Goal: Information Seeking & Learning: Find specific fact

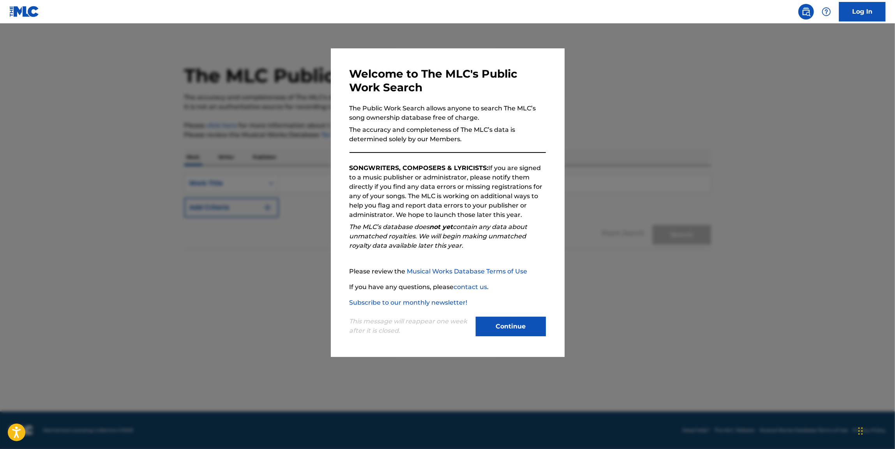
click at [511, 332] on button "Continue" at bounding box center [511, 325] width 70 height 19
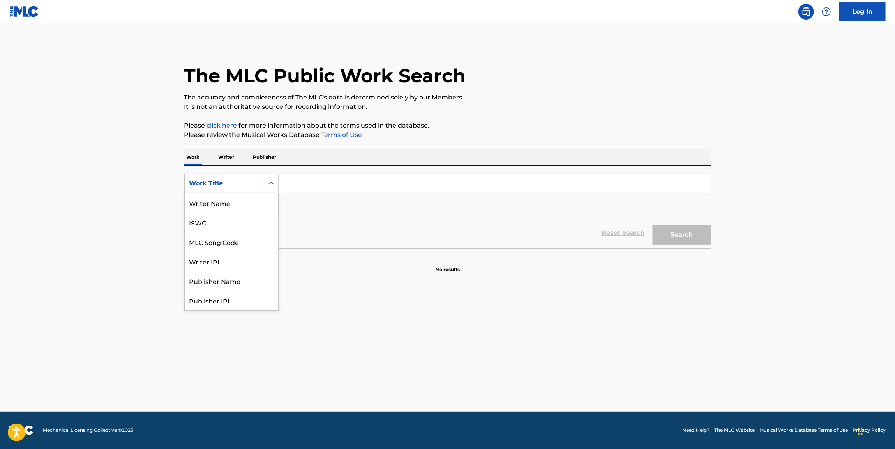
click at [230, 180] on div "Work Title" at bounding box center [224, 182] width 70 height 9
click at [104, 323] on main "The MLC Public Work Search The accuracy and completeness of The MLC's data is d…" at bounding box center [447, 217] width 895 height 388
click at [851, 8] on link "Log In" at bounding box center [862, 11] width 47 height 19
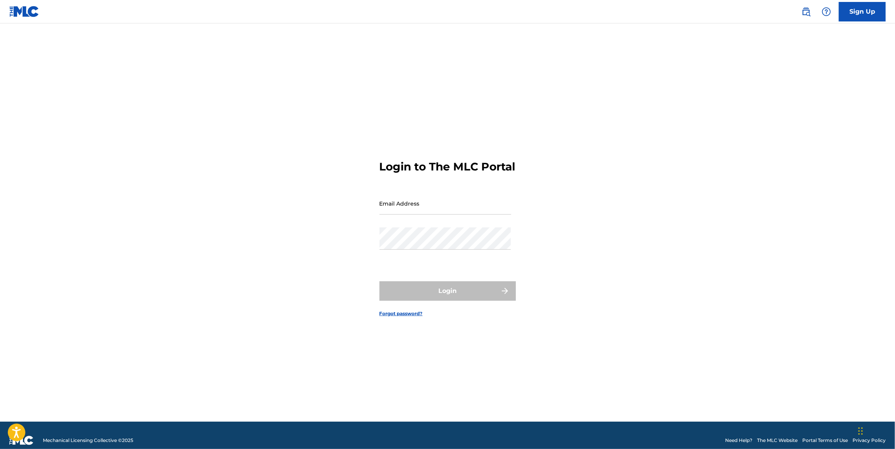
click at [437, 214] on input "Email Address" at bounding box center [446, 203] width 132 height 22
type input "[PERSON_NAME][EMAIL_ADDRESS][DOMAIN_NAME]"
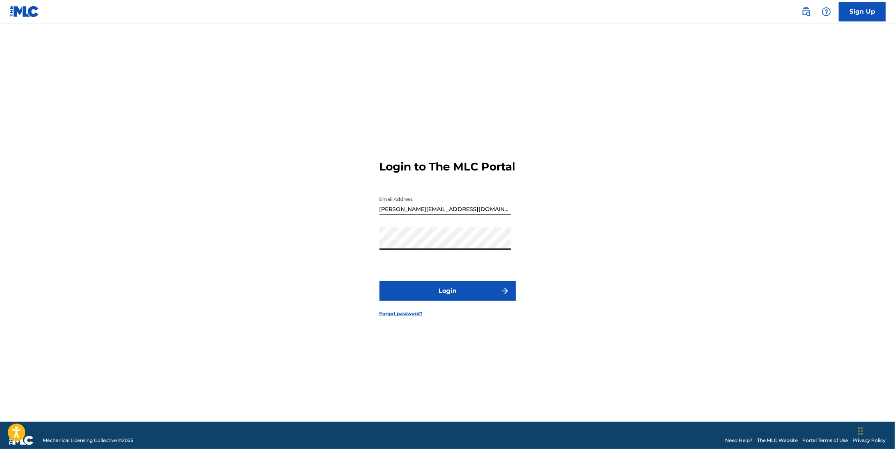
click at [380, 281] on button "Login" at bounding box center [448, 290] width 136 height 19
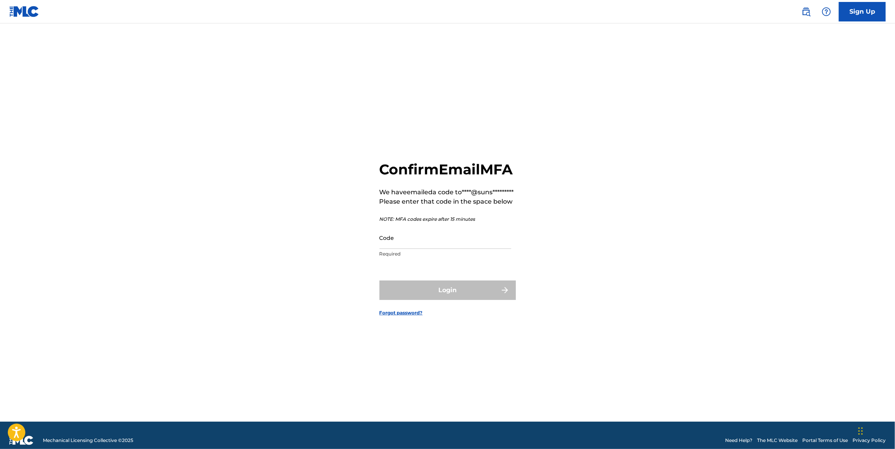
click at [443, 249] on input "Code" at bounding box center [446, 237] width 132 height 22
paste input "452650"
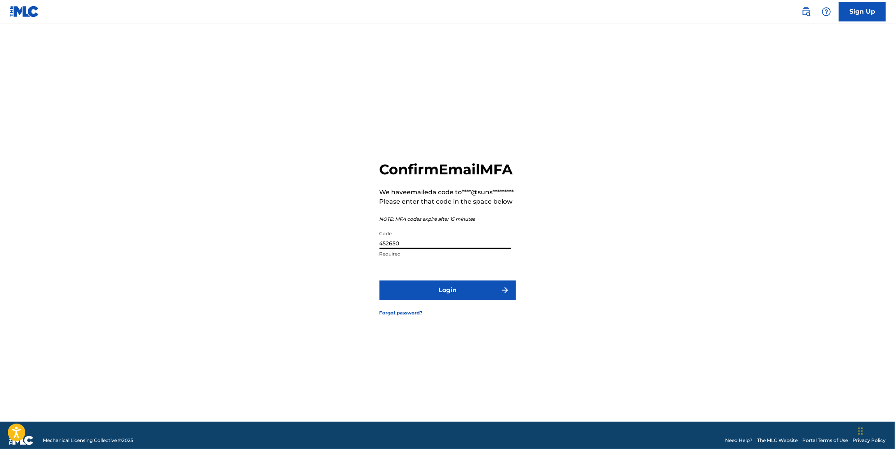
type input "452650"
click at [434, 300] on button "Login" at bounding box center [448, 289] width 136 height 19
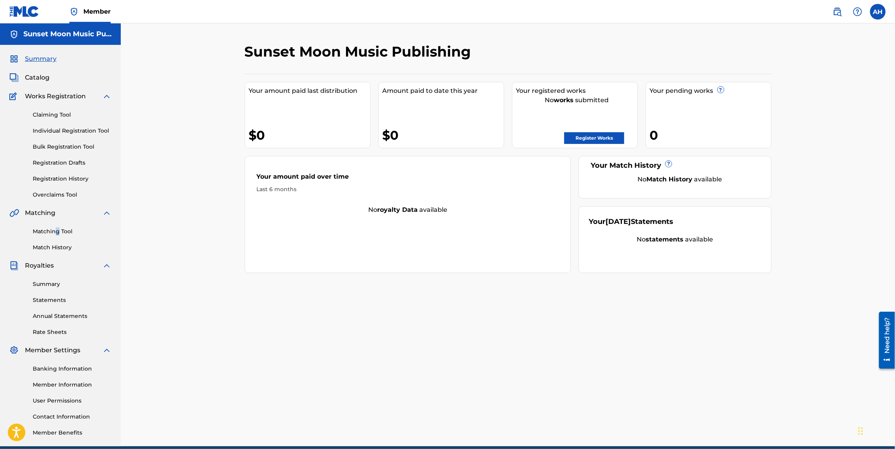
click at [58, 225] on div "Matching Tool Match History" at bounding box center [60, 234] width 102 height 34
click at [57, 234] on link "Matching Tool" at bounding box center [72, 231] width 79 height 8
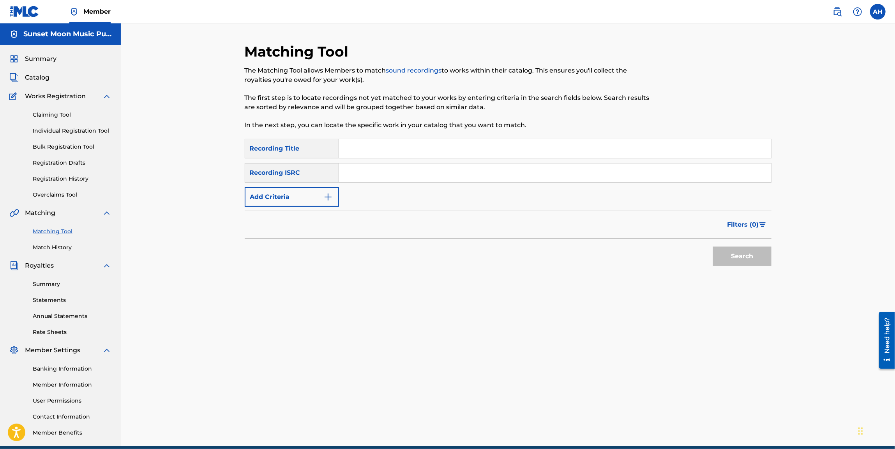
click at [392, 141] on input "Search Form" at bounding box center [555, 148] width 432 height 19
type input "yellow brick"
click at [713, 246] on button "Search" at bounding box center [742, 255] width 58 height 19
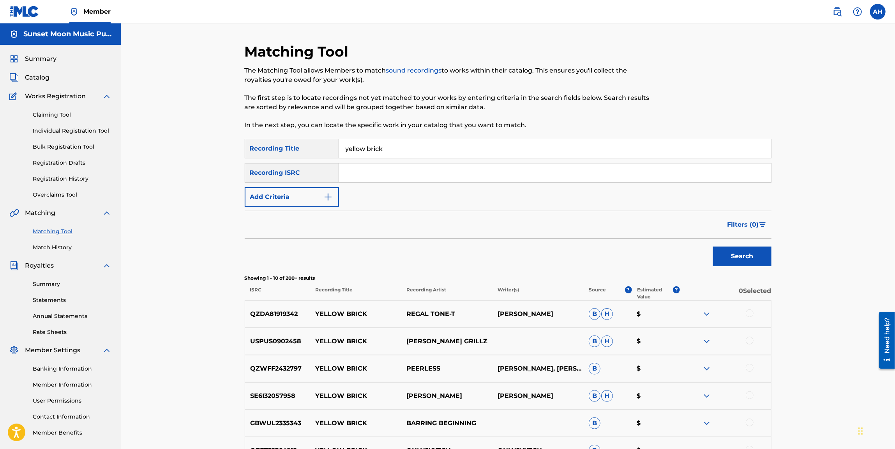
click at [385, 146] on input "yellow brick" at bounding box center [555, 148] width 432 height 19
click at [292, 193] on button "Add Criteria" at bounding box center [292, 196] width 94 height 19
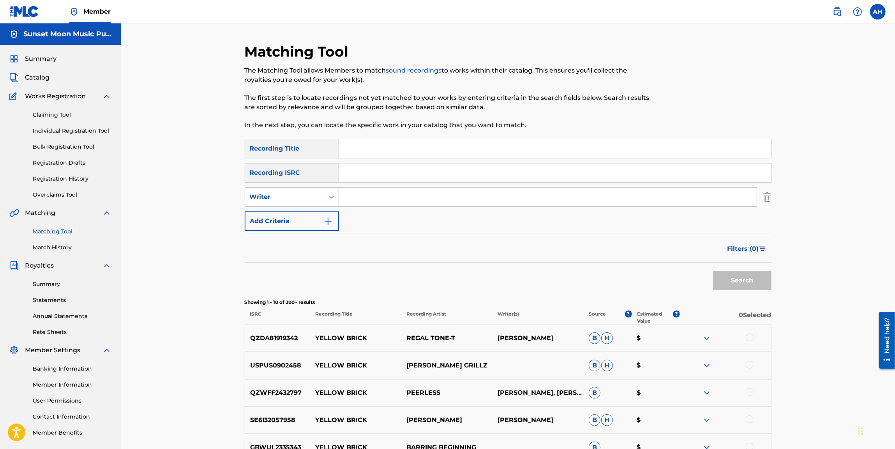
click at [388, 194] on input "Search Form" at bounding box center [548, 196] width 418 height 19
click at [280, 197] on div "Writer" at bounding box center [285, 196] width 70 height 9
click at [285, 218] on div "Recording Artist" at bounding box center [292, 216] width 94 height 19
click at [366, 193] on input "Search Form" at bounding box center [548, 196] width 418 height 19
paste input "yellow brick"
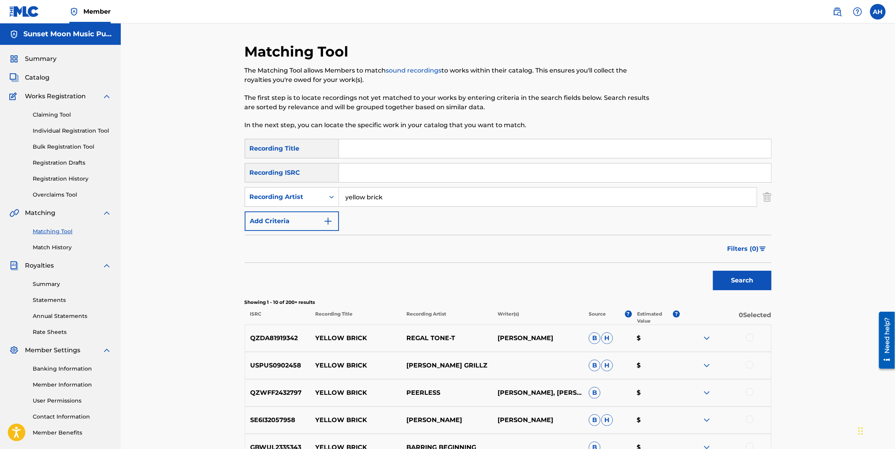
type input "yellow brick"
click at [759, 291] on div "Search" at bounding box center [740, 278] width 62 height 31
click at [754, 281] on button "Search" at bounding box center [742, 279] width 58 height 19
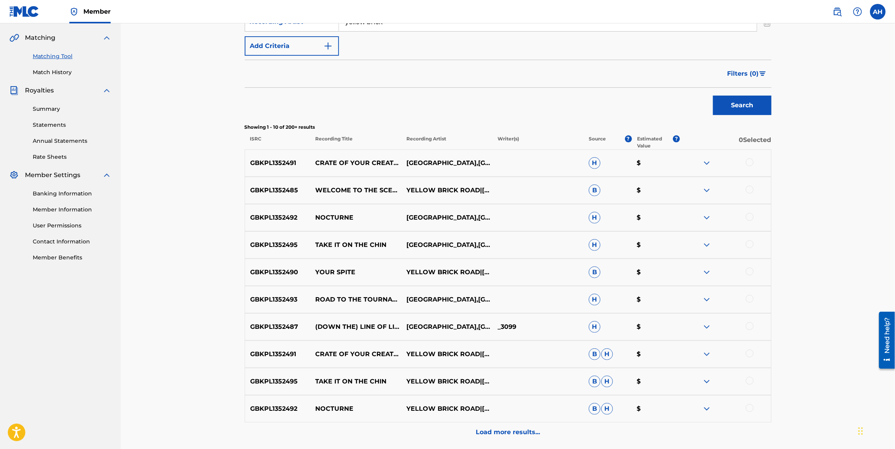
scroll to position [234, 0]
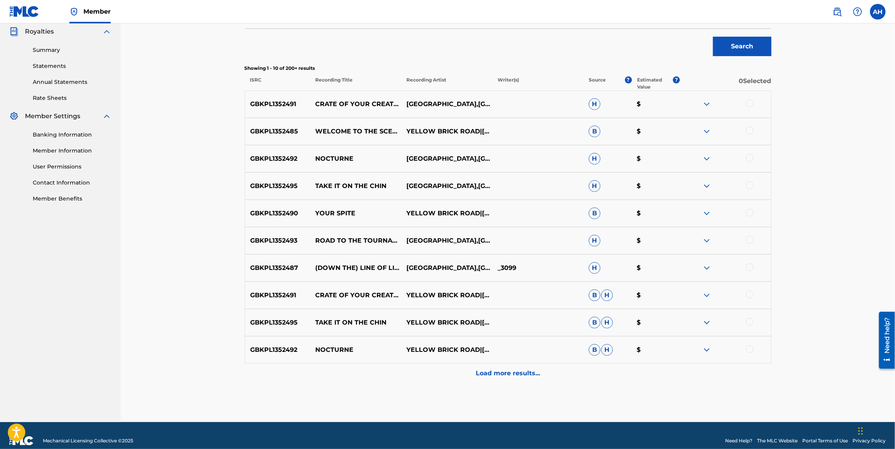
click at [483, 369] on p "Load more results..." at bounding box center [508, 372] width 64 height 9
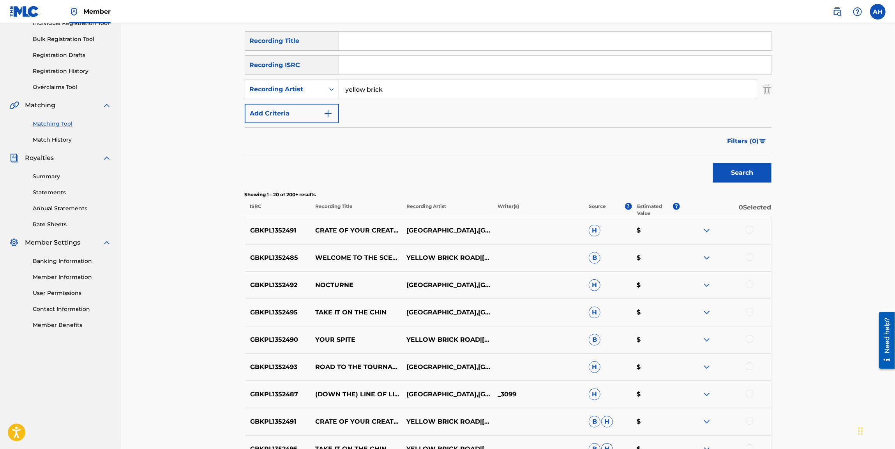
scroll to position [108, 0]
click at [740, 137] on span "Filters ( 0 )" at bounding box center [744, 140] width 32 height 9
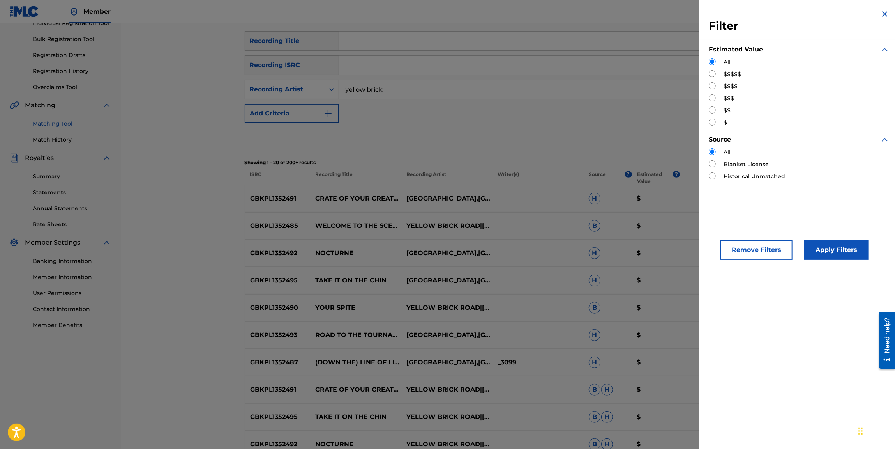
click at [711, 73] on input "Search Form" at bounding box center [712, 73] width 7 height 7
radio input "true"
click at [822, 242] on button "Apply Filters" at bounding box center [836, 249] width 64 height 19
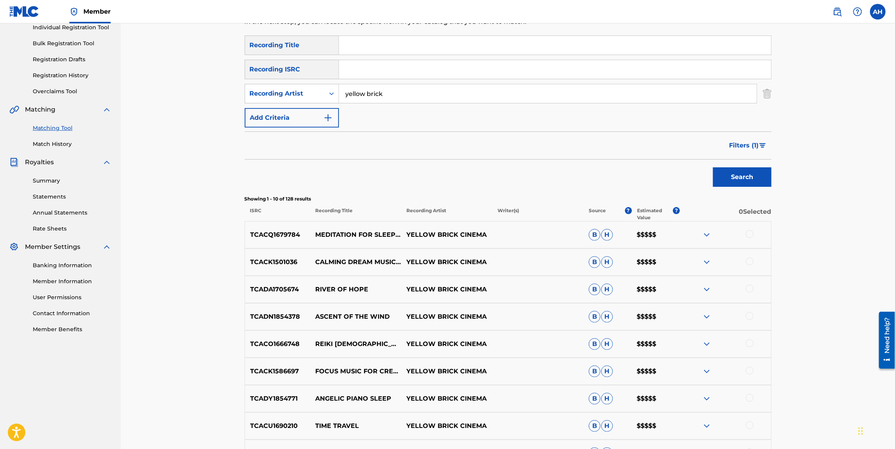
scroll to position [244, 0]
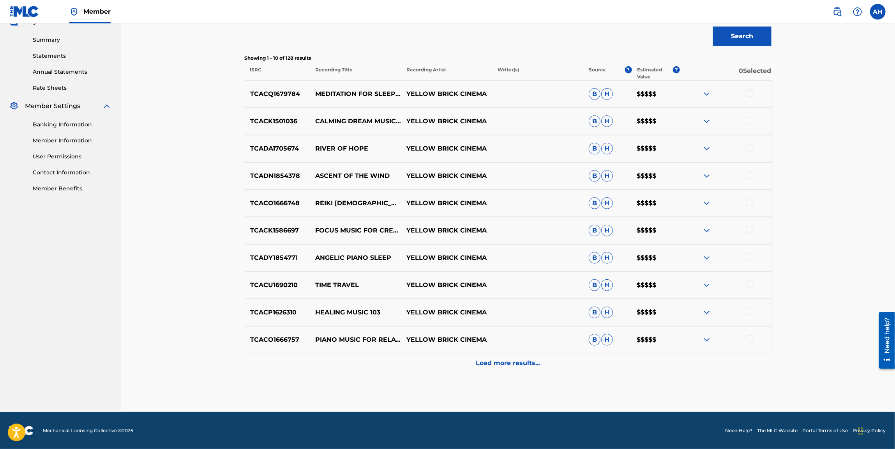
click at [521, 367] on div "Load more results..." at bounding box center [508, 362] width 527 height 19
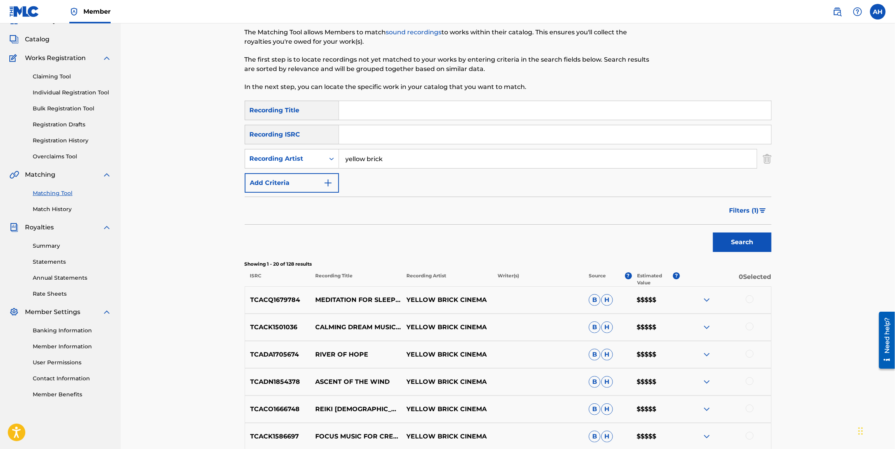
scroll to position [0, 0]
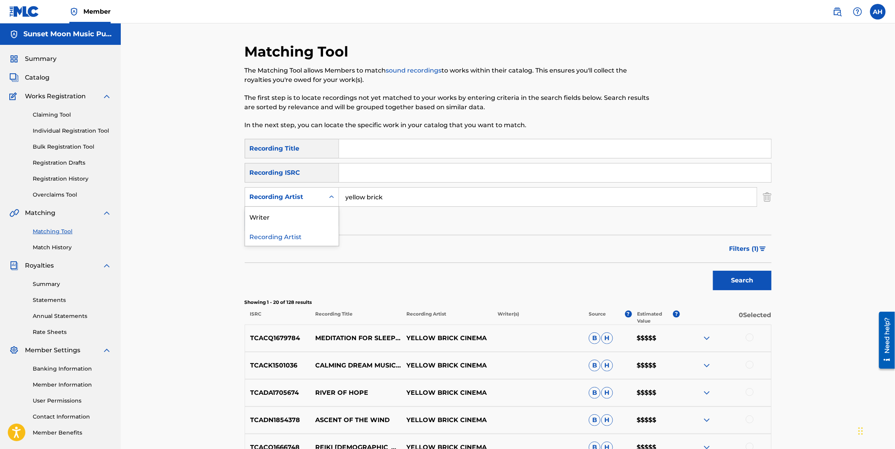
click at [298, 198] on div "Recording Artist" at bounding box center [285, 196] width 70 height 9
click at [300, 223] on div "Writer" at bounding box center [292, 216] width 94 height 19
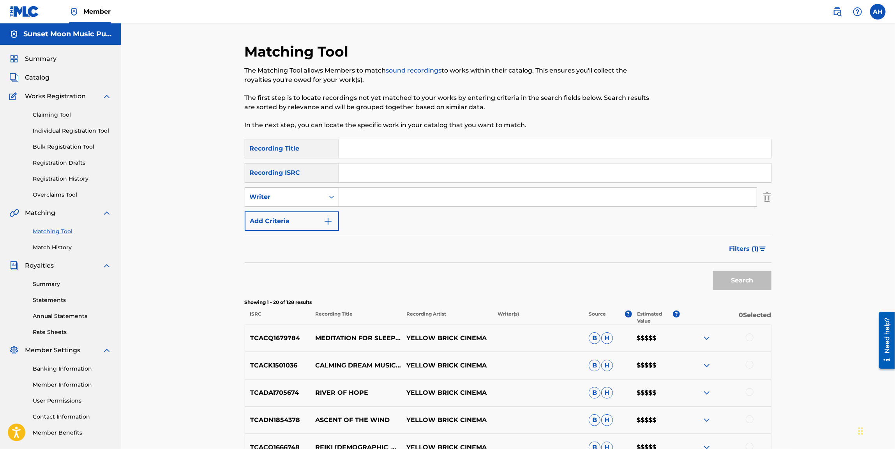
click at [382, 196] on input "Search Form" at bounding box center [548, 196] width 418 height 19
type input "[PERSON_NAME]"
click at [713, 270] on button "Search" at bounding box center [742, 279] width 58 height 19
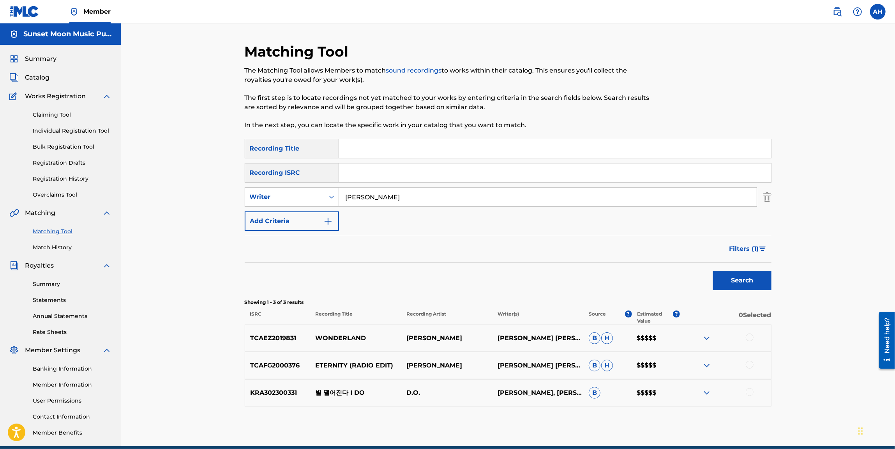
scroll to position [34, 0]
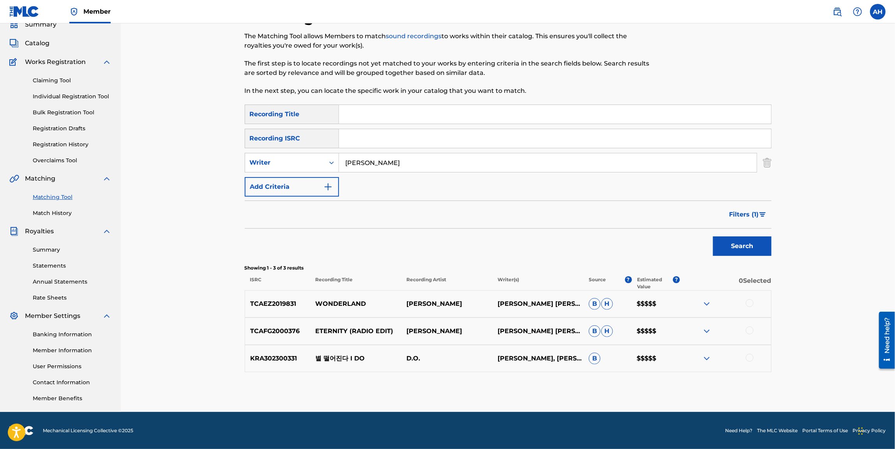
click at [359, 299] on p "WONDERLAND" at bounding box center [355, 303] width 91 height 9
click at [705, 305] on img at bounding box center [706, 303] width 9 height 9
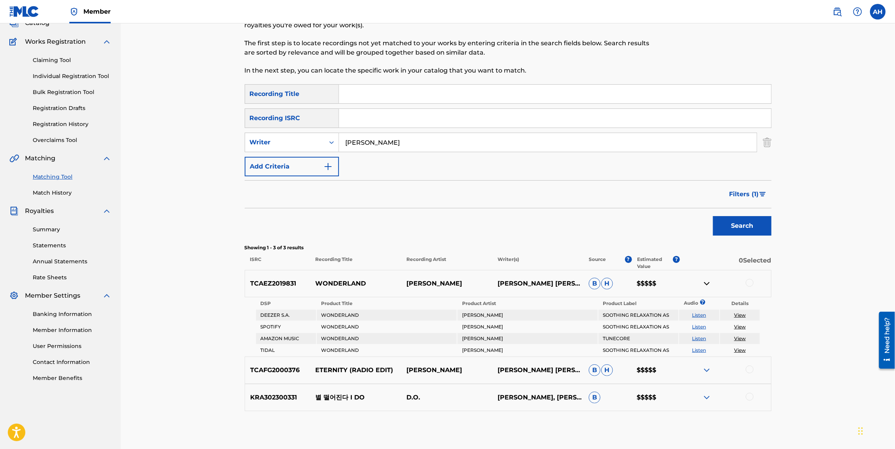
scroll to position [92, 0]
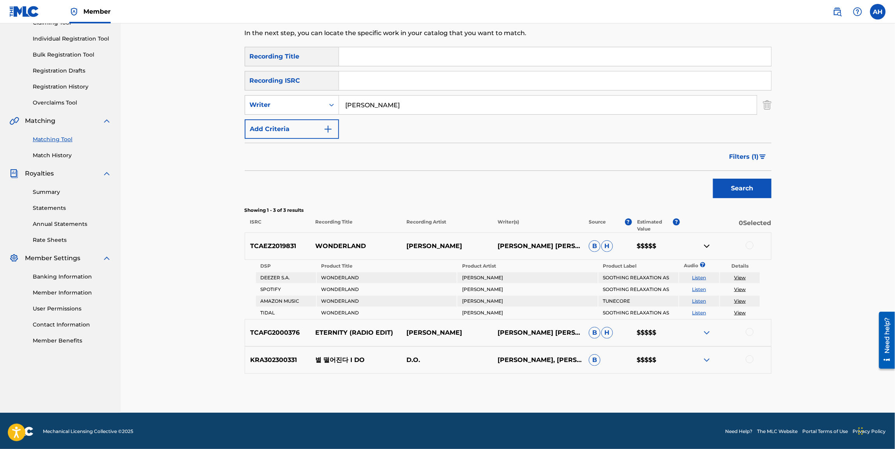
click at [708, 358] on img at bounding box center [706, 359] width 9 height 9
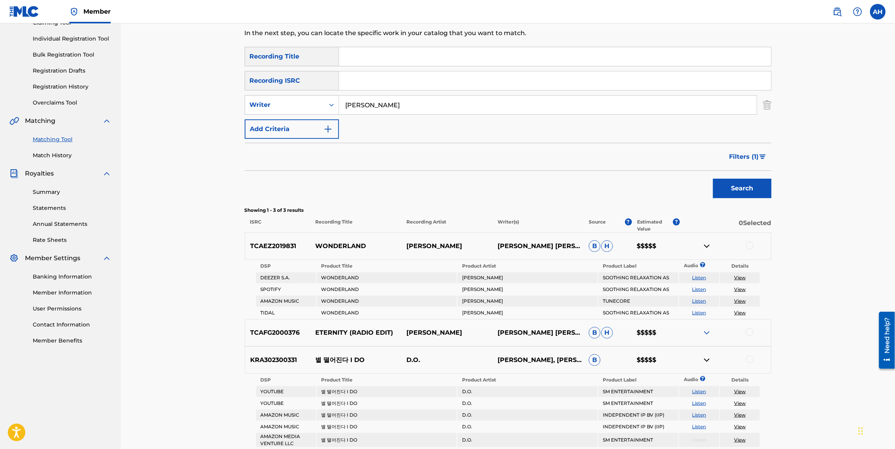
click at [709, 358] on img at bounding box center [706, 359] width 9 height 9
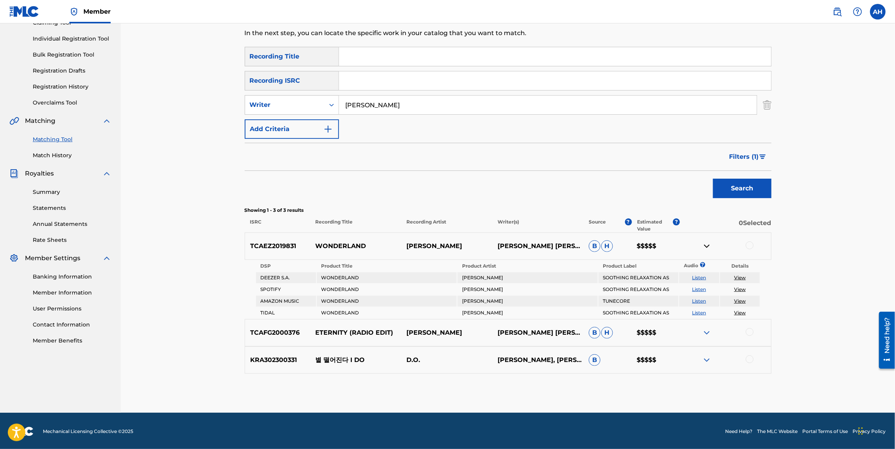
click at [507, 246] on p "[PERSON_NAME] [PERSON_NAME]" at bounding box center [538, 245] width 91 height 9
click at [502, 244] on p "[PERSON_NAME] [PERSON_NAME]" at bounding box center [538, 245] width 91 height 9
copy p "[PERSON_NAME] [PERSON_NAME]"
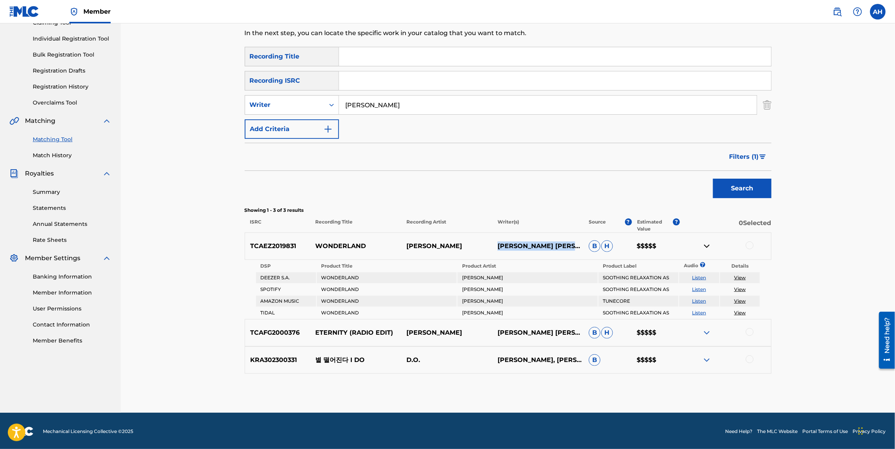
click at [744, 155] on span "Filters ( 1 )" at bounding box center [744, 156] width 30 height 9
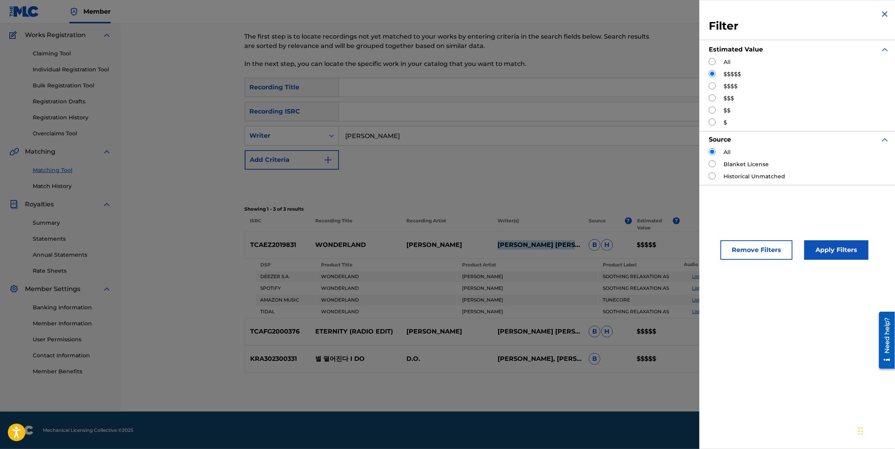
scroll to position [61, 0]
click at [722, 87] on div "$$$$" at bounding box center [799, 86] width 181 height 8
click at [727, 87] on label "$$$$" at bounding box center [731, 86] width 14 height 8
click at [712, 86] on input "Search Form" at bounding box center [712, 85] width 7 height 7
radio input "true"
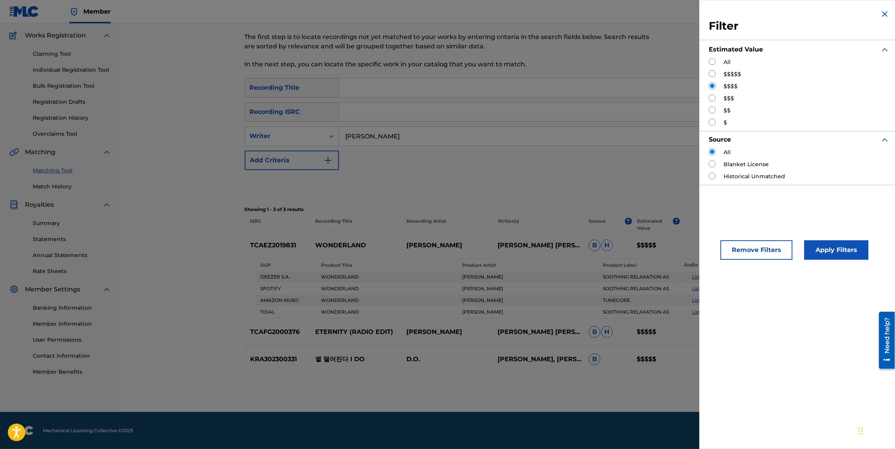
click at [826, 250] on button "Apply Filters" at bounding box center [836, 249] width 64 height 19
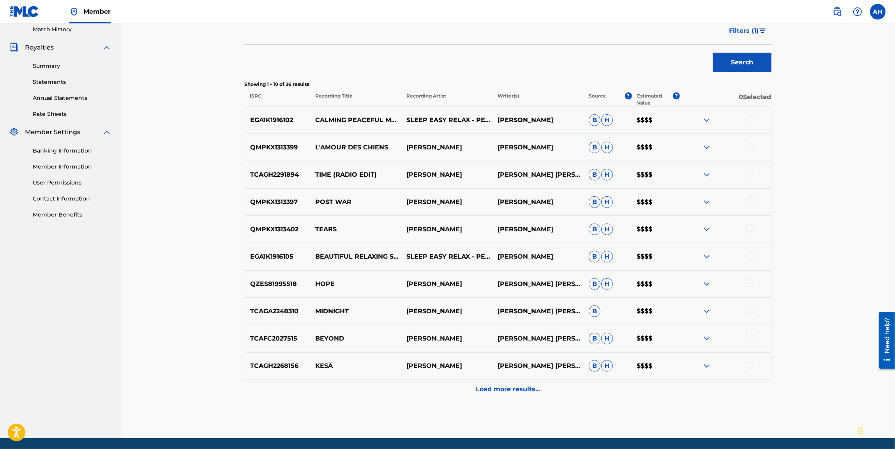
scroll to position [244, 0]
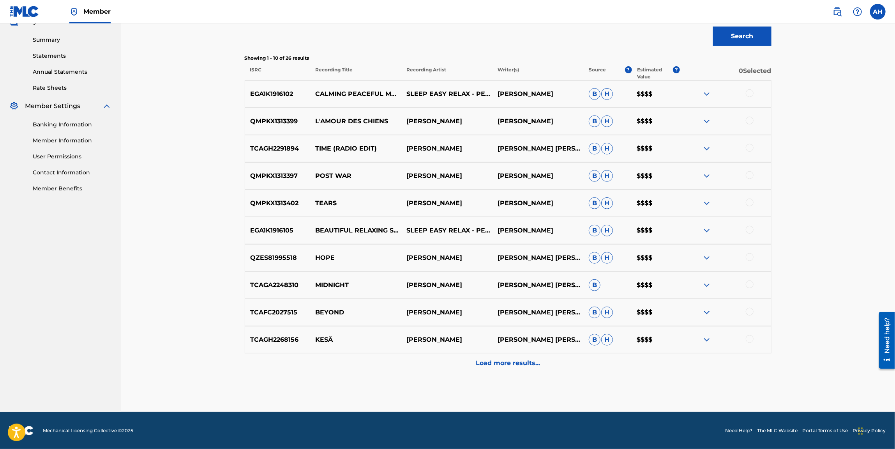
click at [520, 369] on div "Load more results..." at bounding box center [508, 362] width 527 height 19
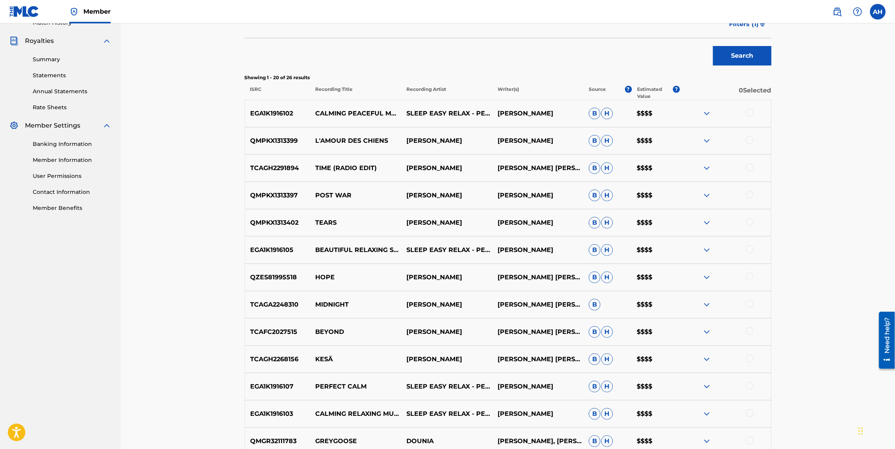
scroll to position [166, 0]
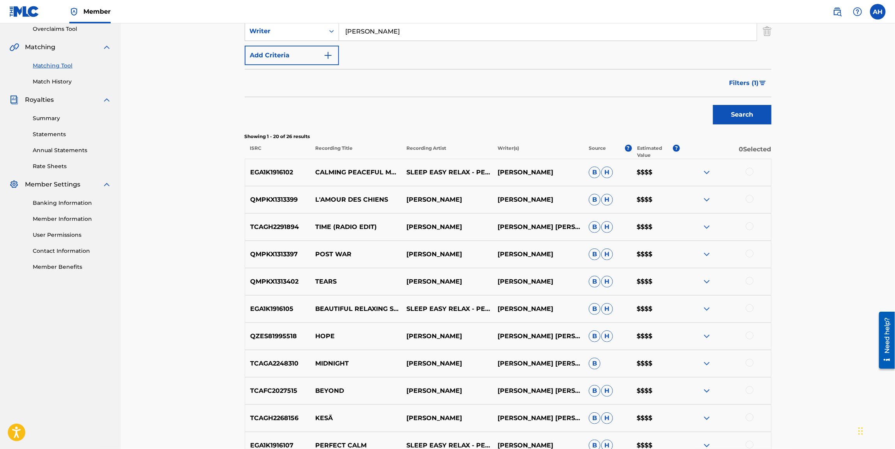
click at [750, 87] on span "Filters ( 1 )" at bounding box center [744, 82] width 30 height 9
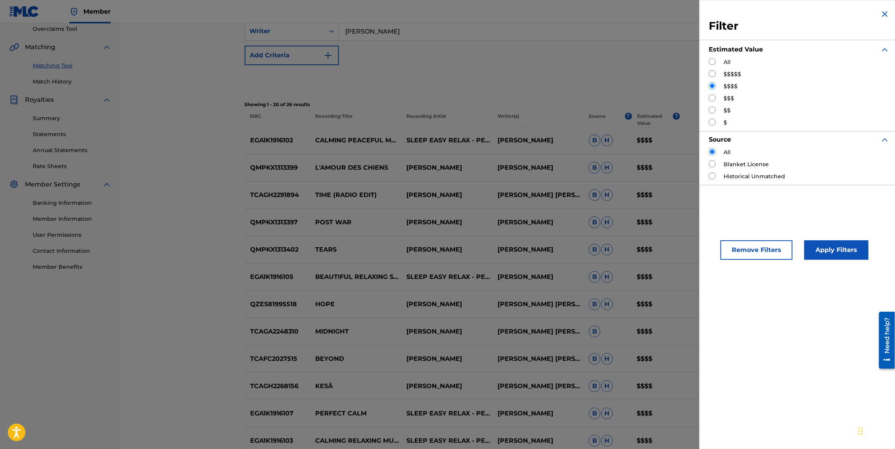
click at [713, 97] on input "Search Form" at bounding box center [712, 97] width 7 height 7
radio input "true"
click at [816, 250] on button "Apply Filters" at bounding box center [836, 249] width 64 height 19
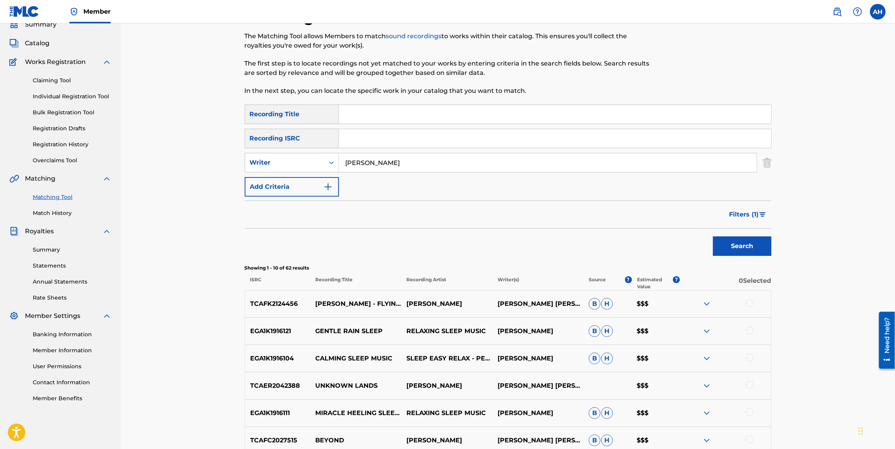
scroll to position [210, 0]
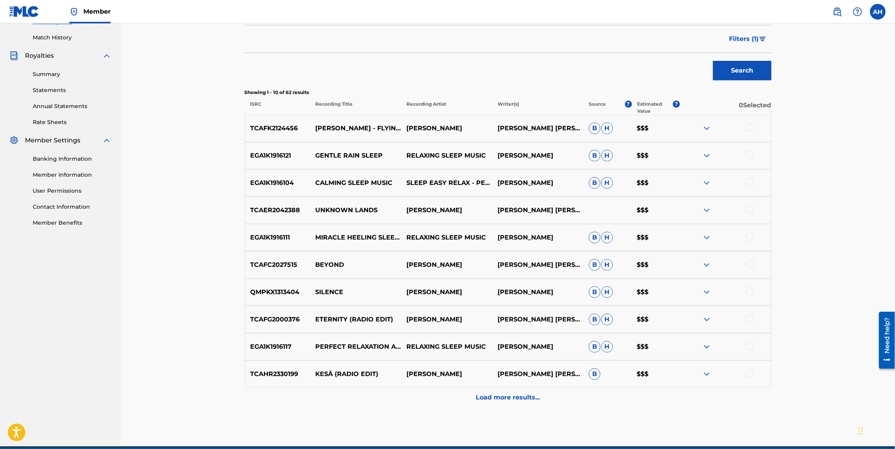
click at [491, 396] on p "Load more results..." at bounding box center [508, 396] width 64 height 9
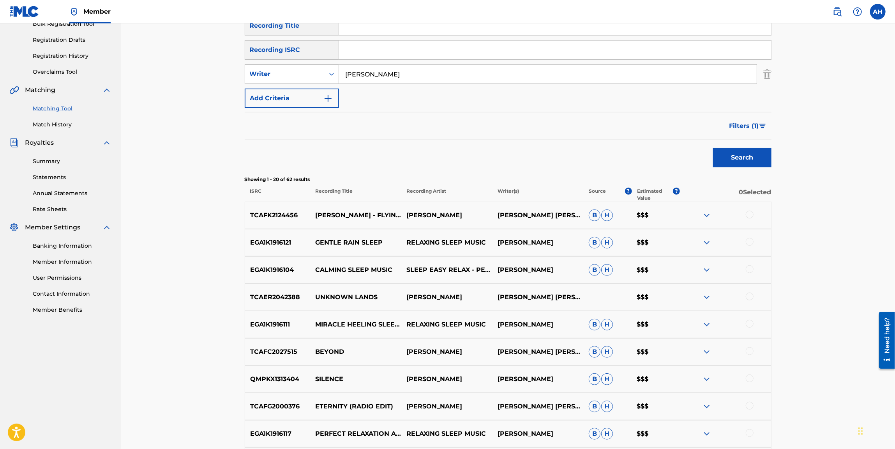
scroll to position [108, 0]
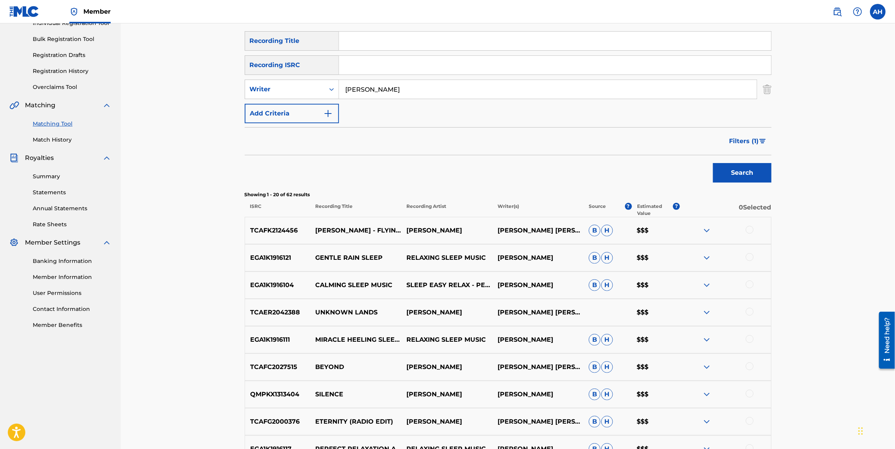
click at [409, 88] on input "[PERSON_NAME]" at bounding box center [548, 89] width 418 height 19
type input "[PERSON_NAME]"
click at [713, 163] on button "Search" at bounding box center [742, 172] width 58 height 19
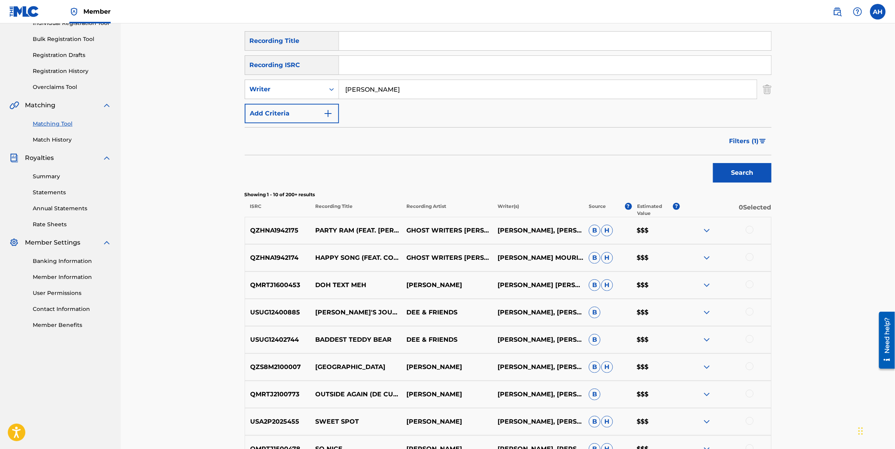
click at [316, 92] on div "Writer" at bounding box center [285, 89] width 70 height 9
click at [304, 113] on div "Recording Artist" at bounding box center [292, 108] width 94 height 19
click at [415, 94] on input "Search Form" at bounding box center [548, 89] width 418 height 19
type input "sealy"
click at [713, 163] on button "Search" at bounding box center [742, 172] width 58 height 19
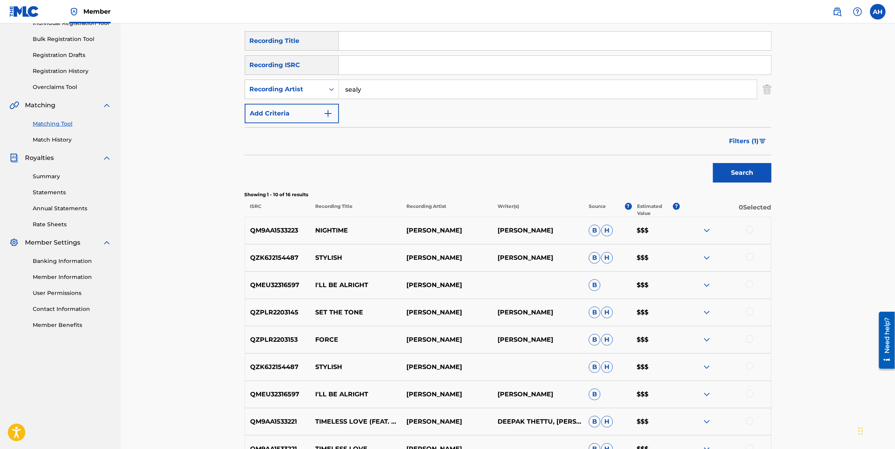
click at [754, 140] on span "Filters ( 1 )" at bounding box center [744, 140] width 30 height 9
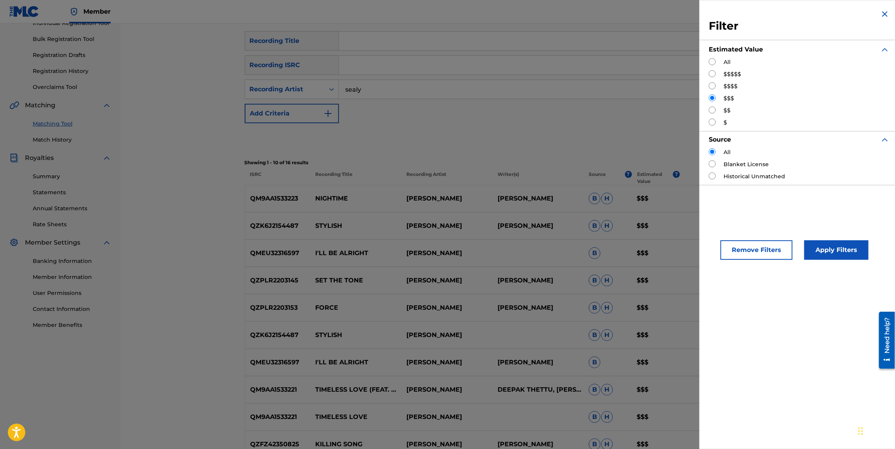
click at [715, 62] on input "Search Form" at bounding box center [712, 61] width 7 height 7
radio input "true"
click at [825, 245] on button "Apply Filters" at bounding box center [836, 249] width 64 height 19
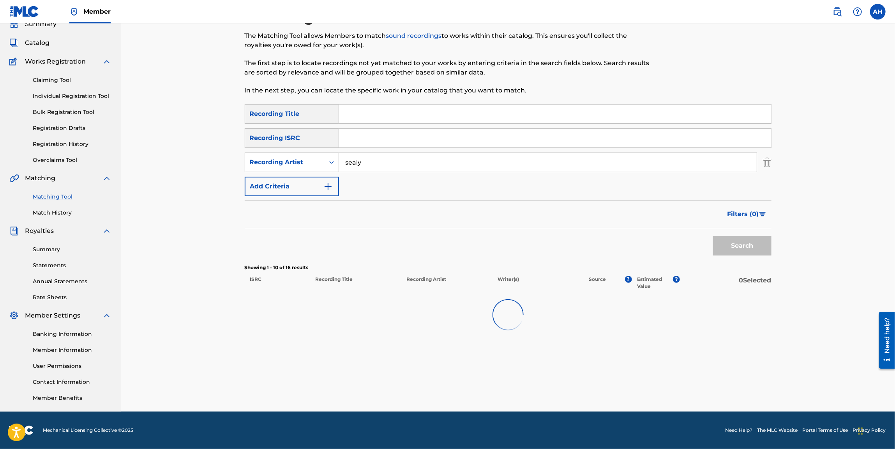
scroll to position [34, 0]
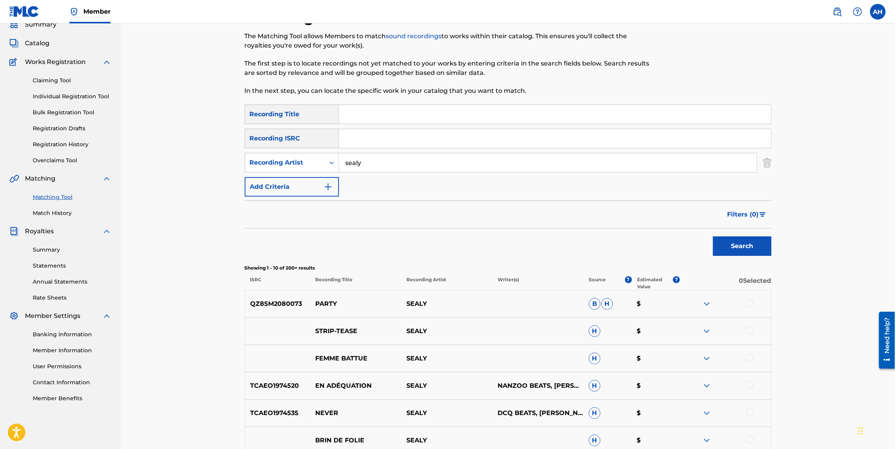
click at [650, 284] on p "Estimated Value" at bounding box center [655, 283] width 36 height 14
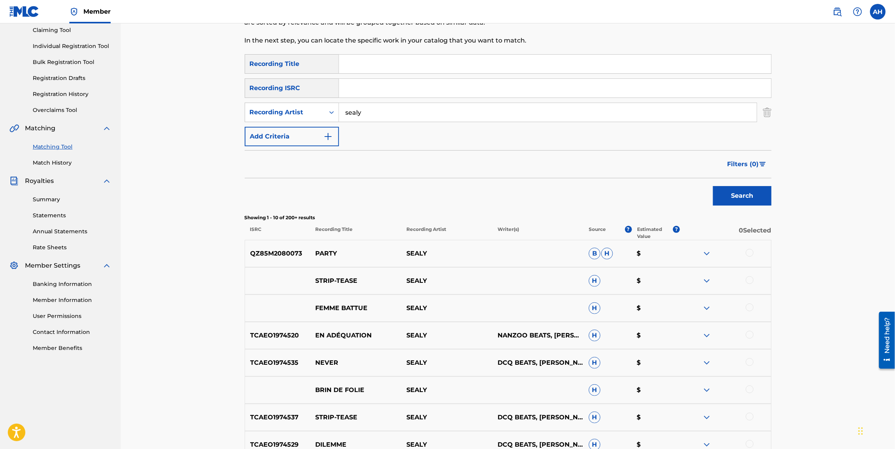
scroll to position [0, 0]
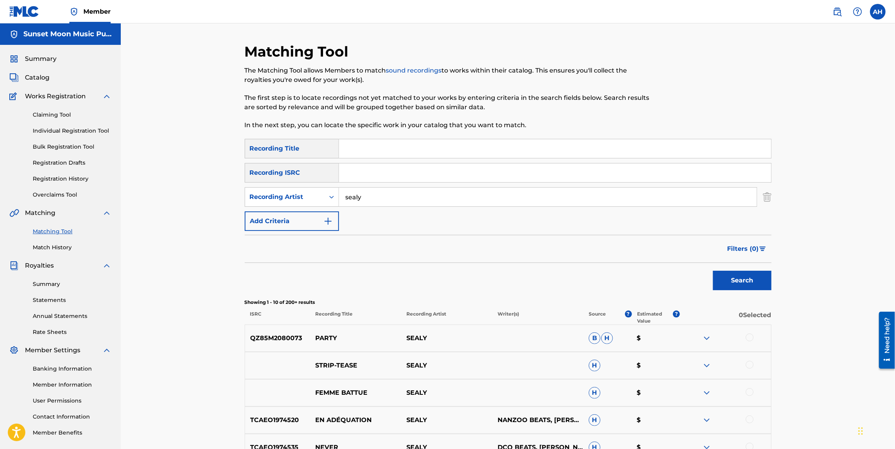
click at [377, 198] on input "sealy" at bounding box center [548, 196] width 418 height 19
type input "[PERSON_NAME]"
click at [713, 270] on button "Search" at bounding box center [742, 279] width 58 height 19
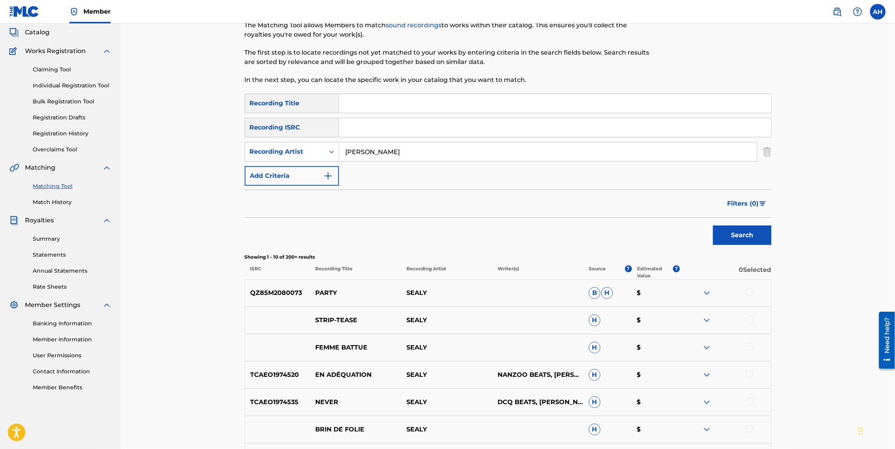
scroll to position [117, 0]
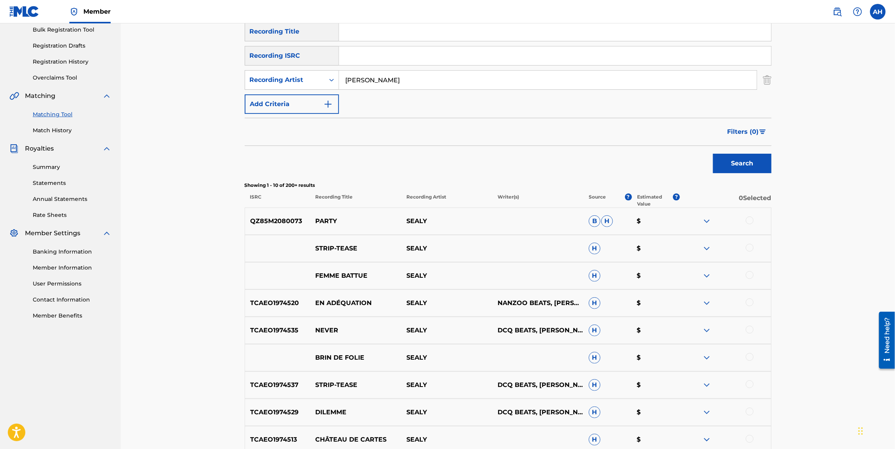
click at [751, 128] on span "Filters ( 0 )" at bounding box center [744, 131] width 32 height 9
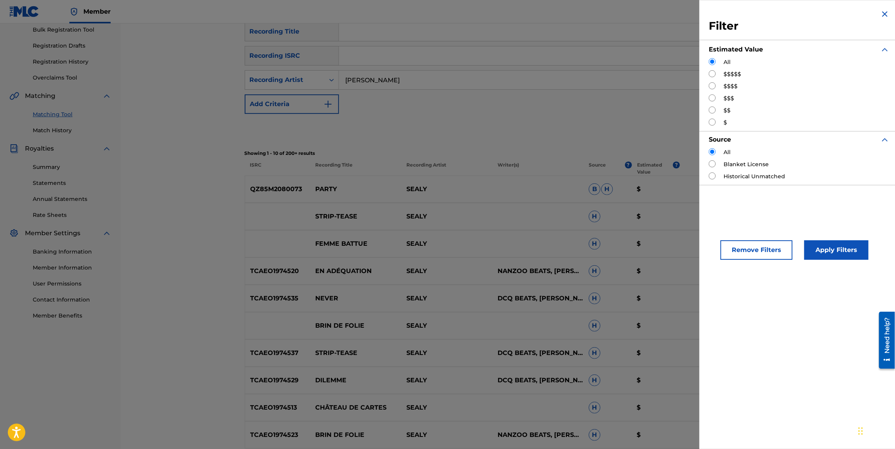
click at [712, 75] on input "Search Form" at bounding box center [712, 73] width 7 height 7
radio input "true"
click at [820, 249] on button "Apply Filters" at bounding box center [836, 249] width 64 height 19
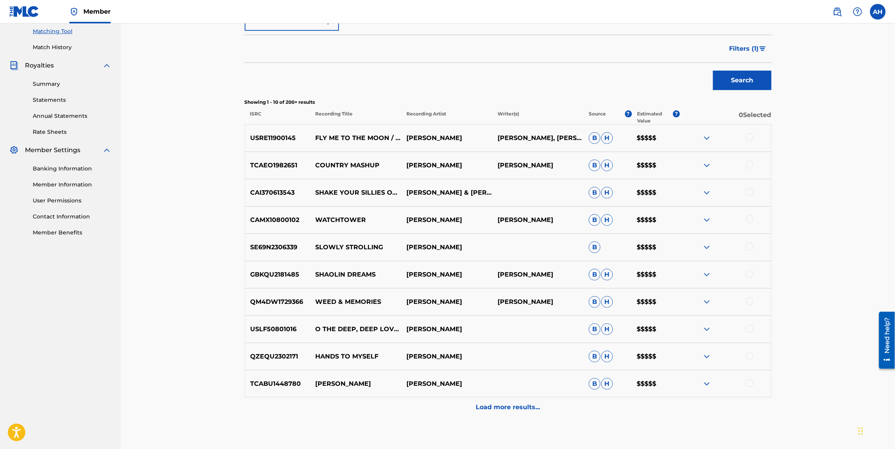
scroll to position [210, 0]
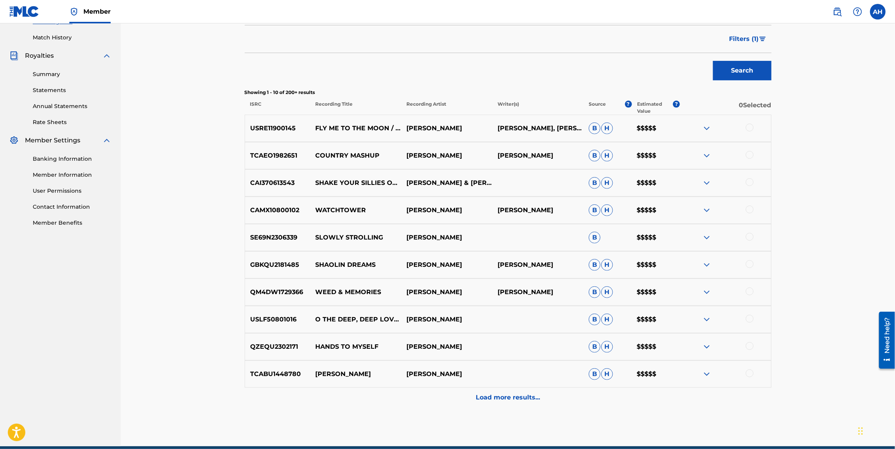
click at [499, 391] on div "Load more results..." at bounding box center [508, 396] width 527 height 19
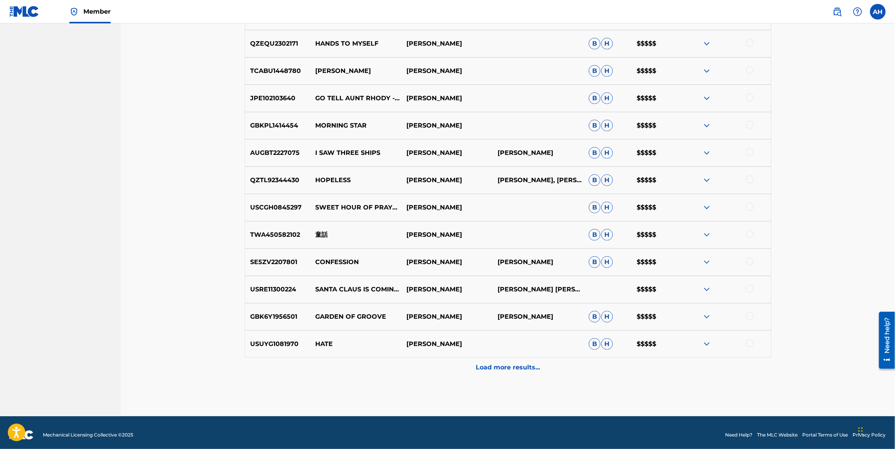
scroll to position [516, 0]
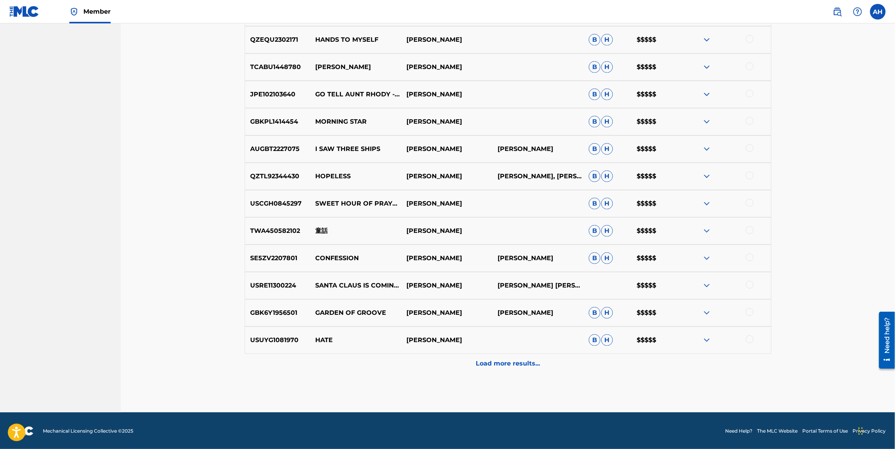
click at [495, 368] on div "Load more results..." at bounding box center [508, 362] width 527 height 19
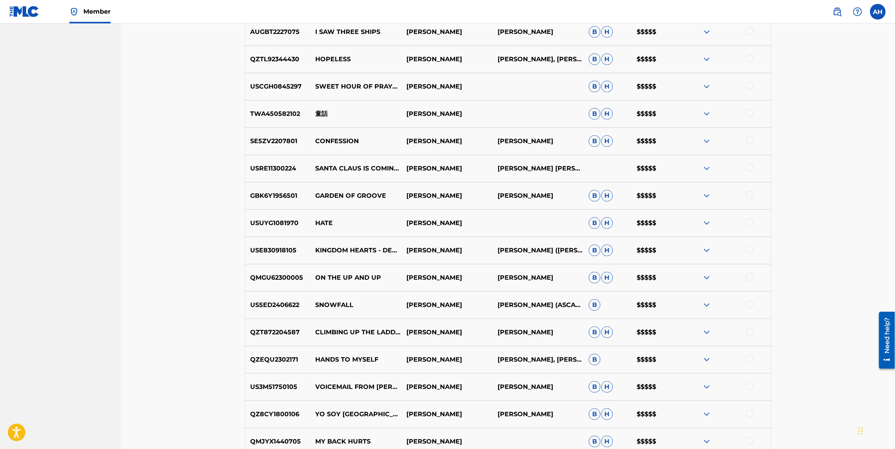
scroll to position [750, 0]
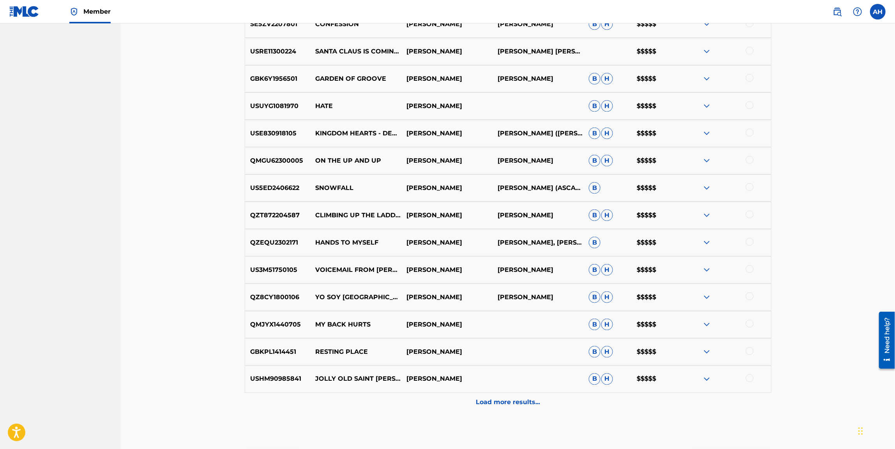
click at [494, 399] on p "Load more results..." at bounding box center [508, 401] width 64 height 9
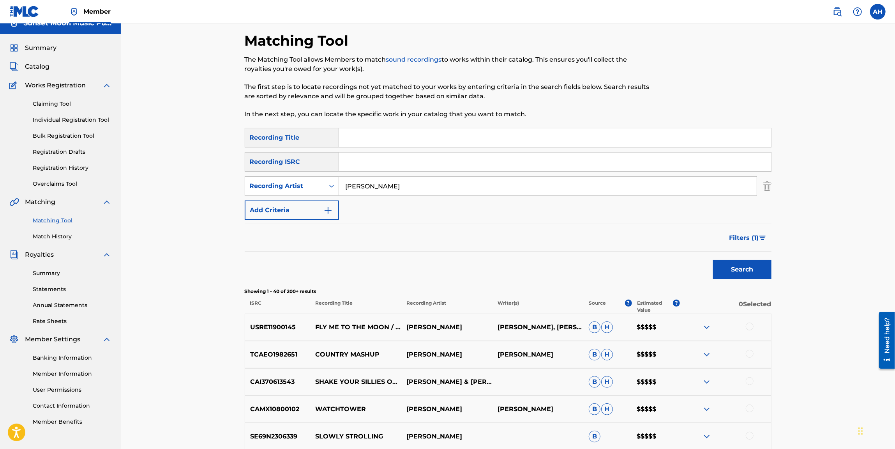
scroll to position [0, 0]
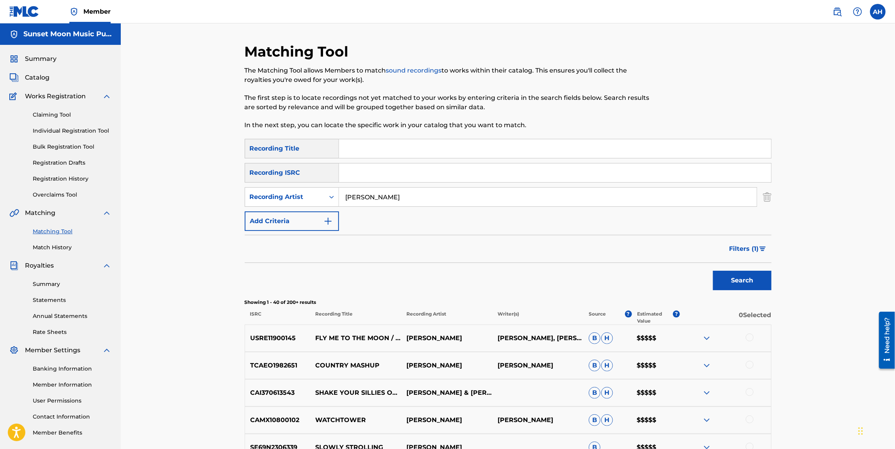
drag, startPoint x: 385, startPoint y: 195, endPoint x: 401, endPoint y: 197, distance: 16.9
click at [401, 197] on input "[PERSON_NAME]" at bounding box center [548, 196] width 418 height 19
type input "[PERSON_NAME]"
click at [713, 270] on button "Search" at bounding box center [742, 279] width 58 height 19
click at [744, 246] on span "Filters ( 1 )" at bounding box center [744, 248] width 30 height 9
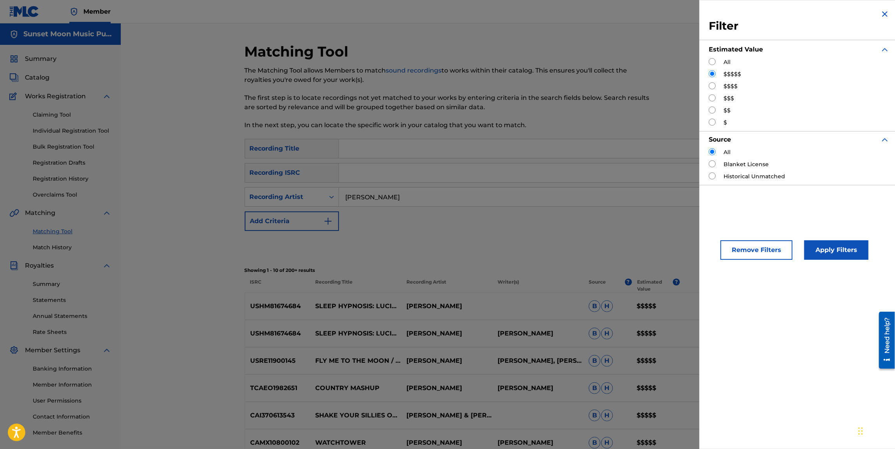
click at [714, 87] on input "Search Form" at bounding box center [712, 85] width 7 height 7
radio input "true"
click at [823, 244] on button "Apply Filters" at bounding box center [836, 249] width 64 height 19
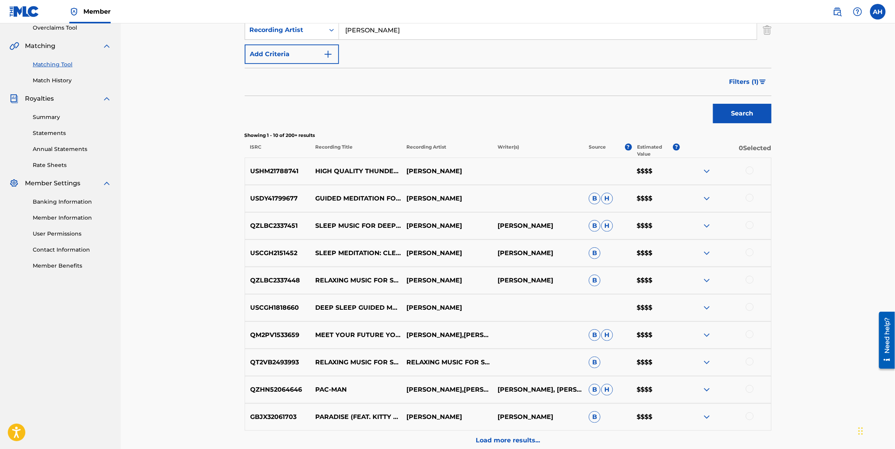
scroll to position [175, 0]
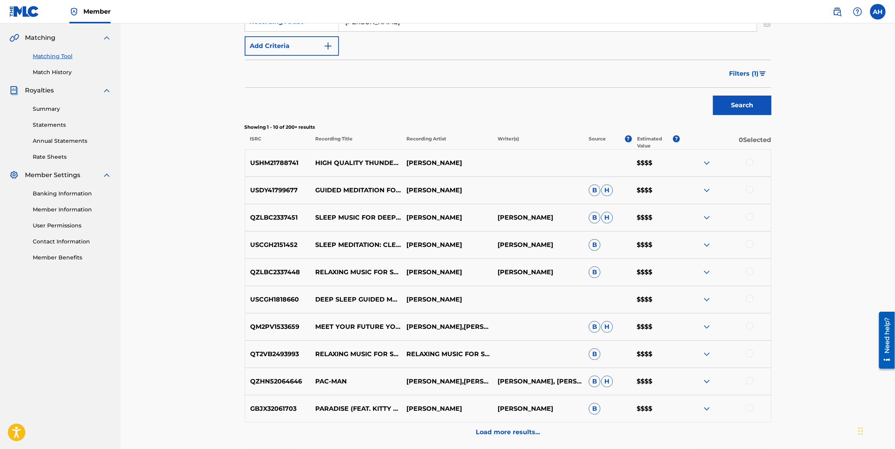
click at [420, 163] on p "[PERSON_NAME]" at bounding box center [446, 162] width 91 height 9
copy div "[PERSON_NAME]"
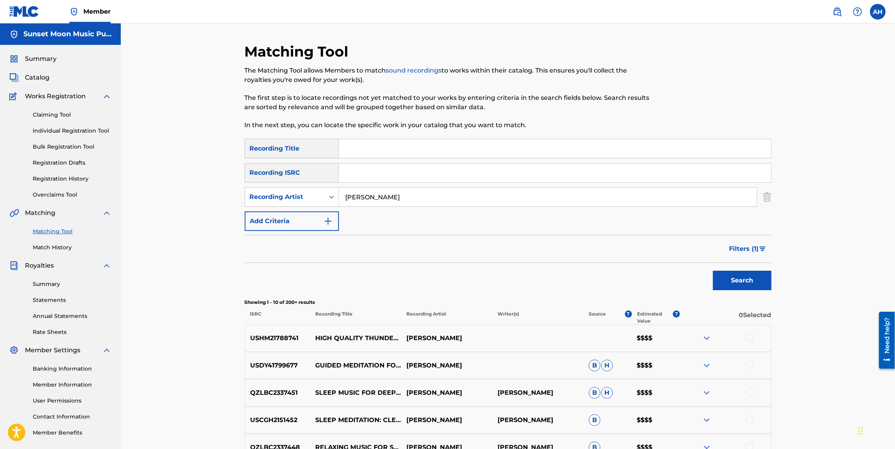
click at [382, 193] on input "[PERSON_NAME]" at bounding box center [548, 196] width 418 height 19
type input "headspace"
click at [713, 270] on button "Search" at bounding box center [742, 279] width 58 height 19
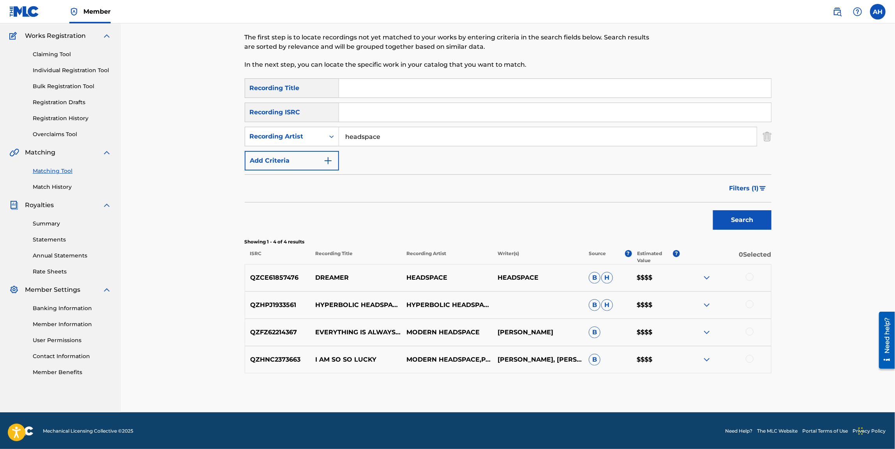
scroll to position [61, 0]
click at [743, 189] on span "Filters ( 1 )" at bounding box center [744, 187] width 30 height 9
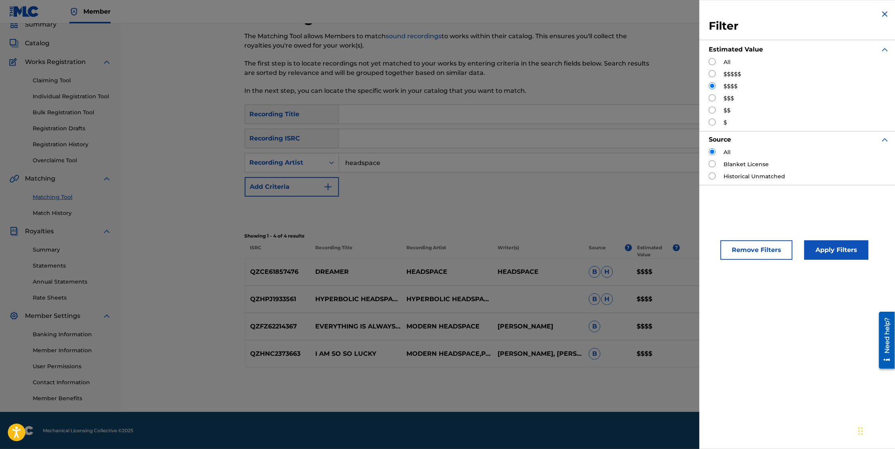
drag, startPoint x: 710, startPoint y: 73, endPoint x: 714, endPoint y: 73, distance: 3.9
click at [710, 73] on input "Search Form" at bounding box center [712, 73] width 7 height 7
radio input "true"
click at [837, 250] on button "Apply Filters" at bounding box center [836, 249] width 64 height 19
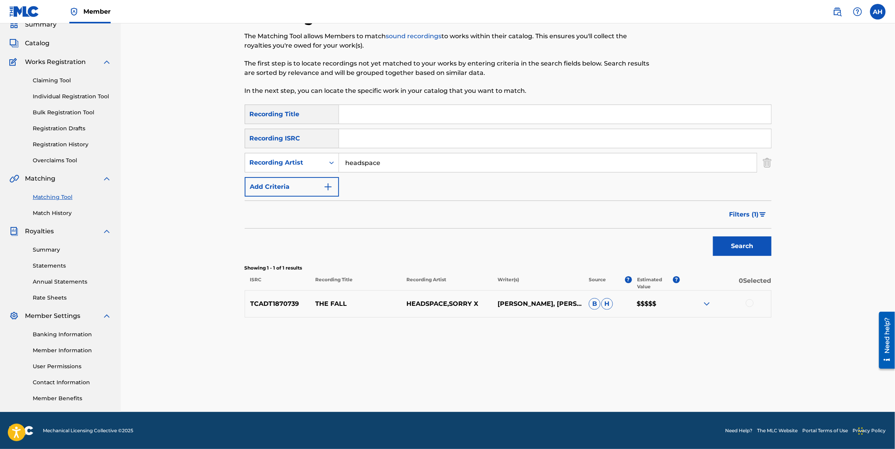
click at [412, 162] on input "headspace" at bounding box center [548, 162] width 418 height 19
paste input "[PERSON_NAME]"
type input "[PERSON_NAME]"
click at [713, 236] on button "Search" at bounding box center [742, 245] width 58 height 19
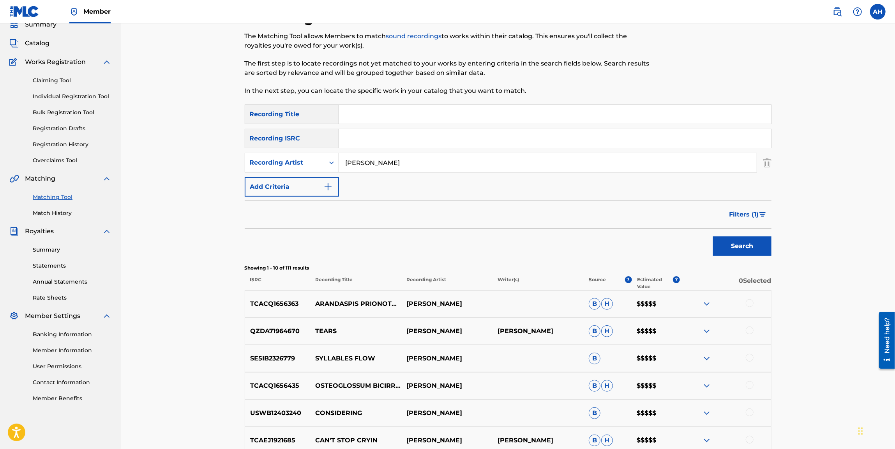
click at [299, 165] on div "Recording Artist" at bounding box center [285, 162] width 70 height 9
click at [290, 192] on div "Recording Artist" at bounding box center [292, 201] width 94 height 19
click at [421, 156] on input "Search Form" at bounding box center [548, 162] width 418 height 19
paste input "[PERSON_NAME]"
type input "[PERSON_NAME]"
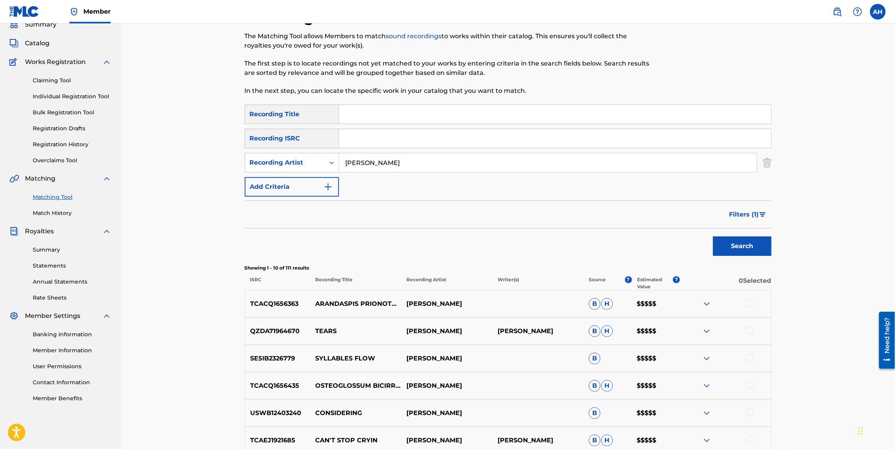
click at [748, 215] on span "Filters ( 1 )" at bounding box center [744, 214] width 30 height 9
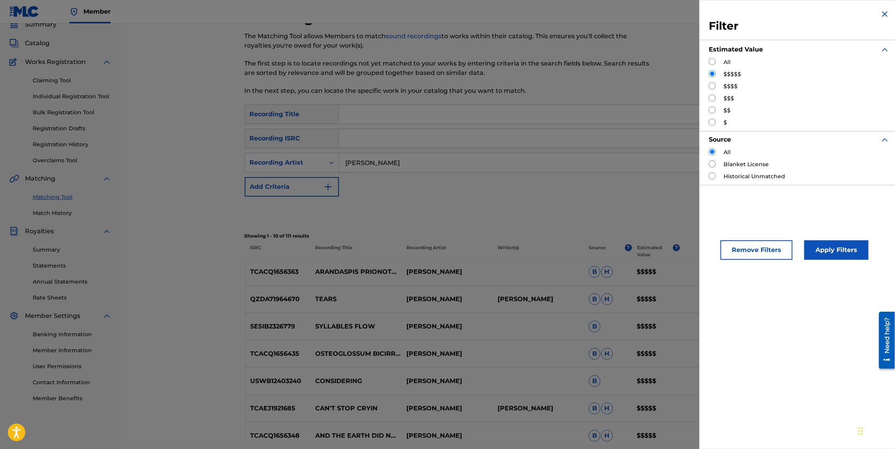
click at [721, 60] on div "All" at bounding box center [799, 62] width 181 height 8
click at [716, 62] on div "All" at bounding box center [799, 62] width 181 height 8
click at [712, 62] on input "Search Form" at bounding box center [712, 61] width 7 height 7
radio input "true"
click at [831, 246] on button "Apply Filters" at bounding box center [836, 249] width 64 height 19
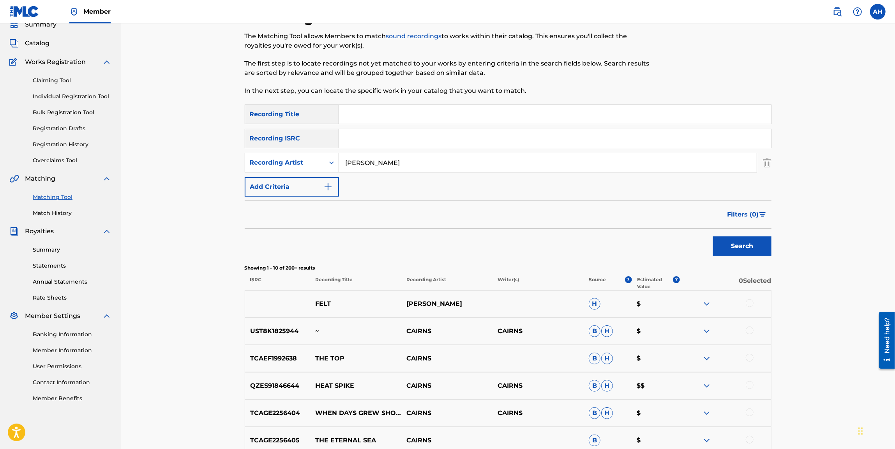
click at [752, 247] on button "Search" at bounding box center [742, 245] width 58 height 19
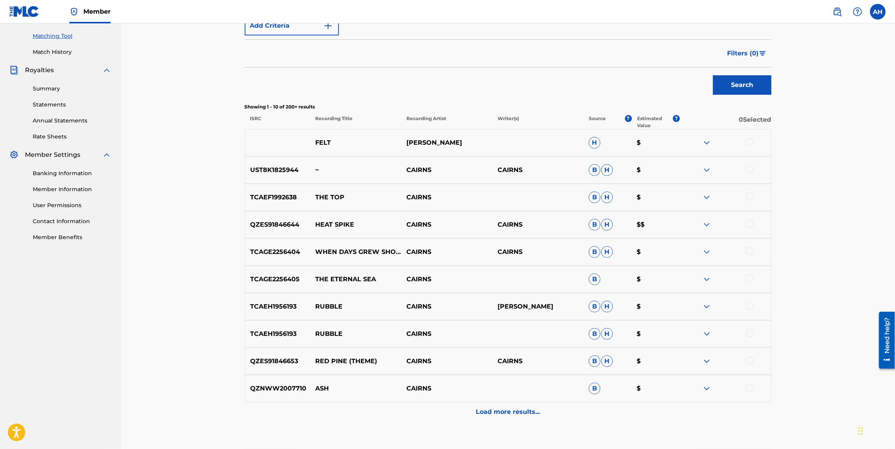
scroll to position [185, 0]
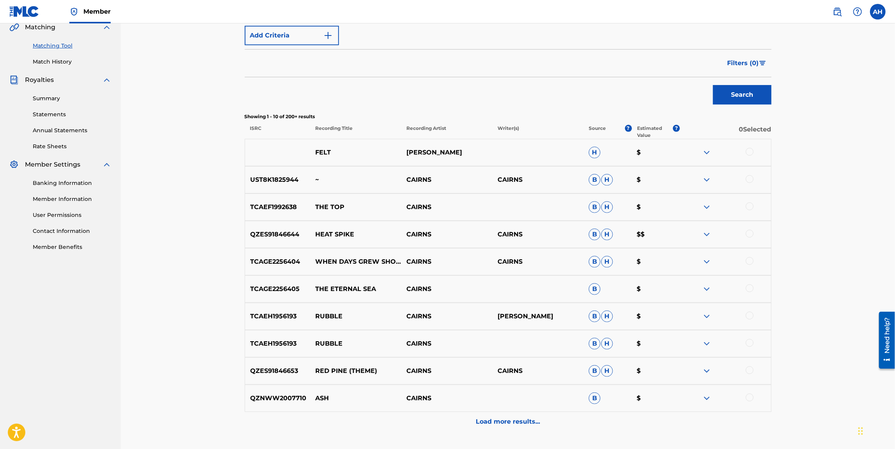
click at [420, 130] on p "Recording Artist" at bounding box center [446, 132] width 91 height 14
click at [758, 60] on span "Filters ( 0 )" at bounding box center [744, 62] width 32 height 9
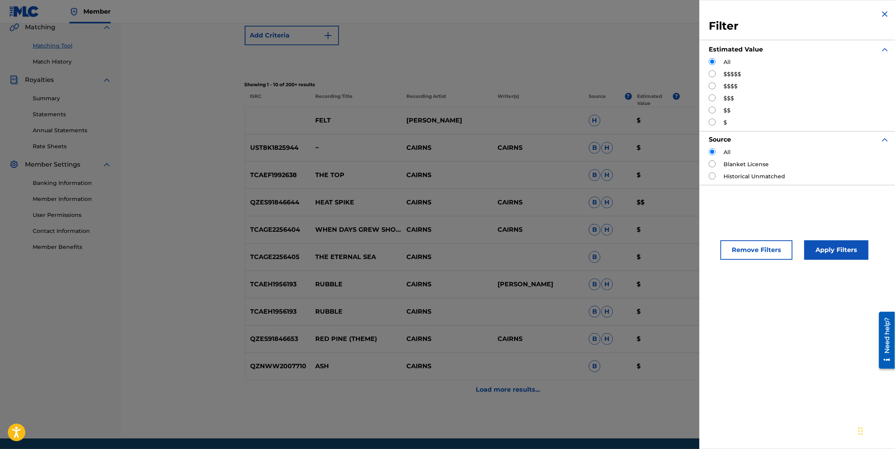
click at [711, 75] on input "Search Form" at bounding box center [712, 73] width 7 height 7
radio input "true"
click at [835, 250] on button "Apply Filters" at bounding box center [836, 249] width 64 height 19
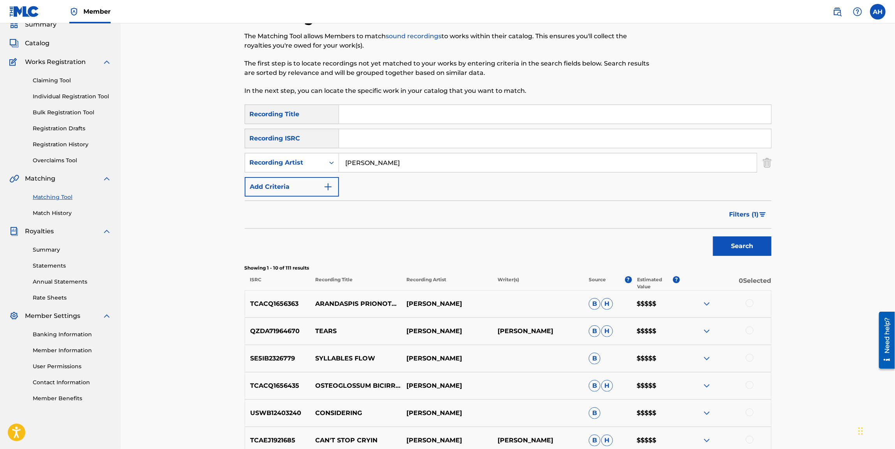
click at [733, 212] on span "Filters ( 1 )" at bounding box center [744, 214] width 30 height 9
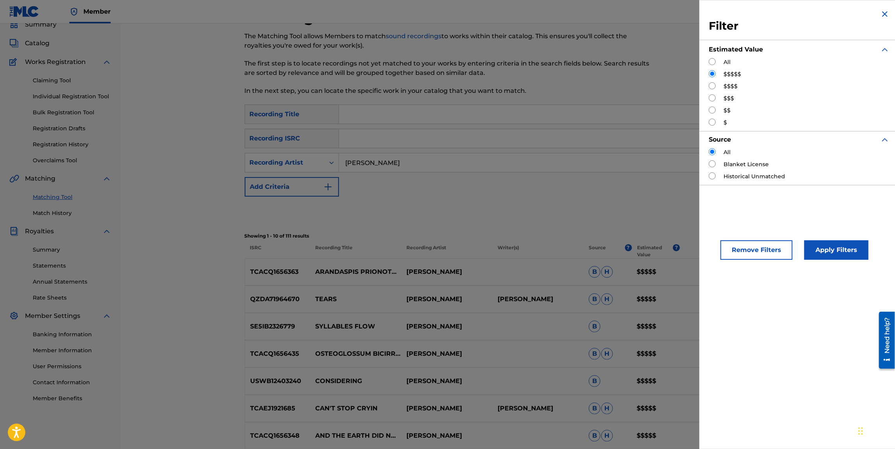
click at [714, 87] on input "Search Form" at bounding box center [712, 85] width 7 height 7
radio input "true"
click at [821, 243] on button "Apply Filters" at bounding box center [836, 249] width 64 height 19
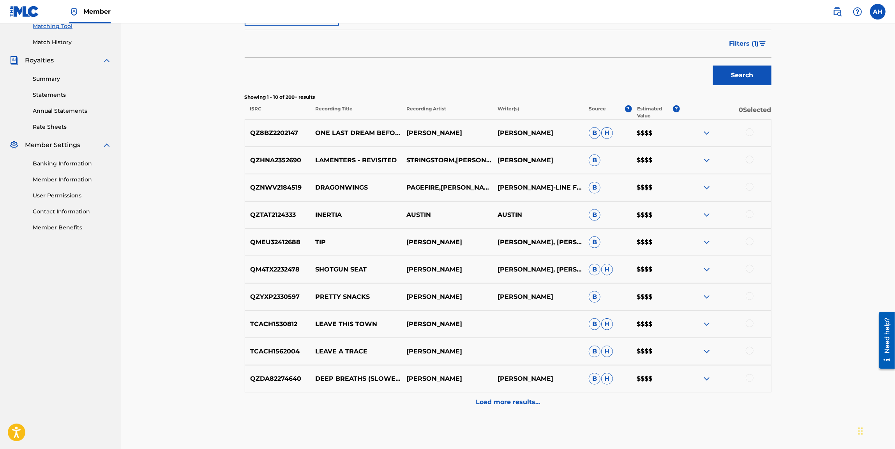
scroll to position [210, 0]
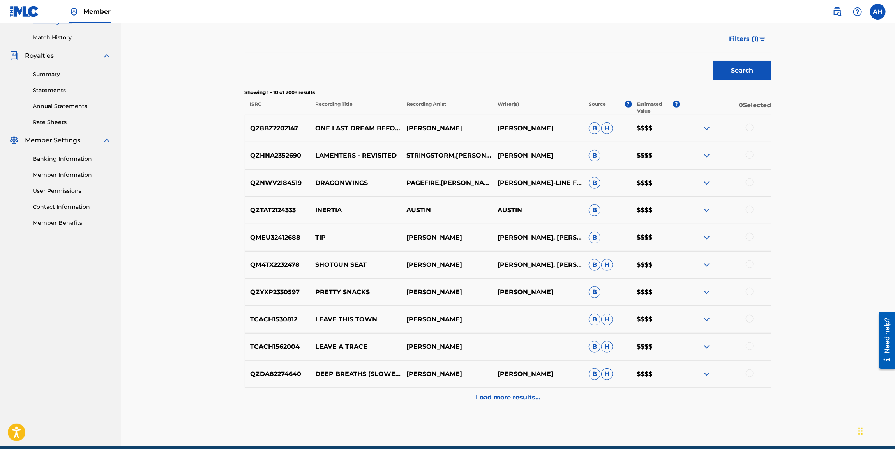
click at [484, 395] on p "Load more results..." at bounding box center [508, 396] width 64 height 9
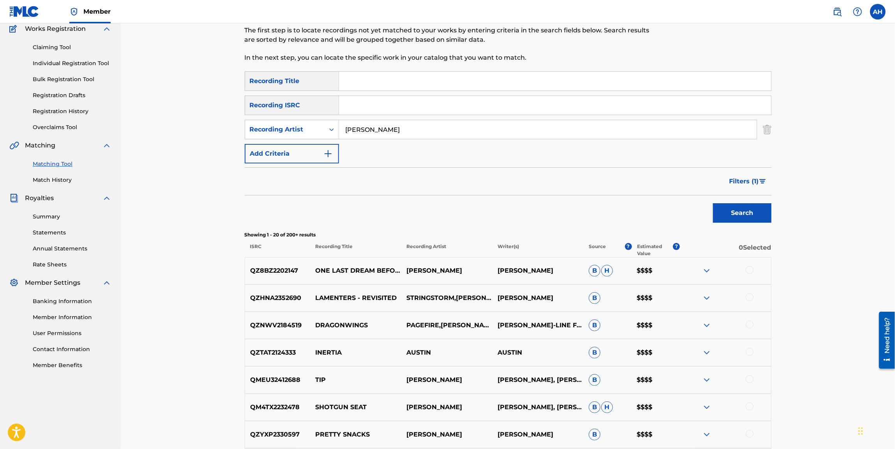
scroll to position [0, 0]
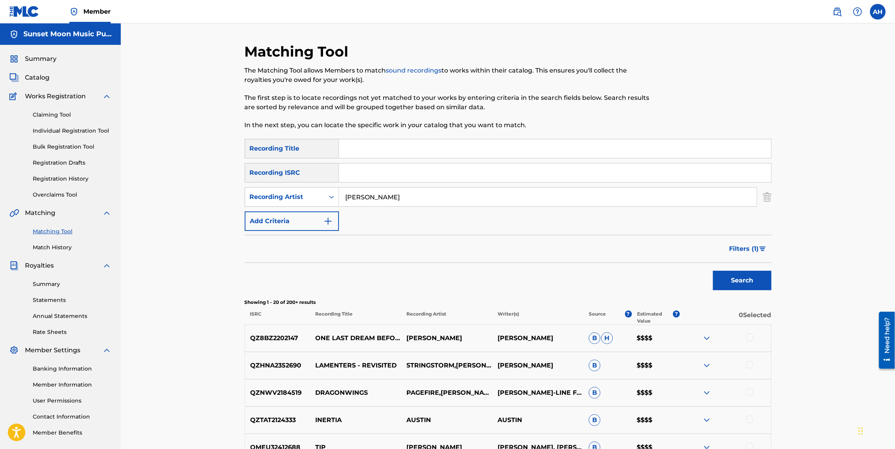
click at [374, 200] on input "[PERSON_NAME]" at bounding box center [548, 196] width 418 height 19
type input "r beny"
click at [713, 270] on button "Search" at bounding box center [742, 279] width 58 height 19
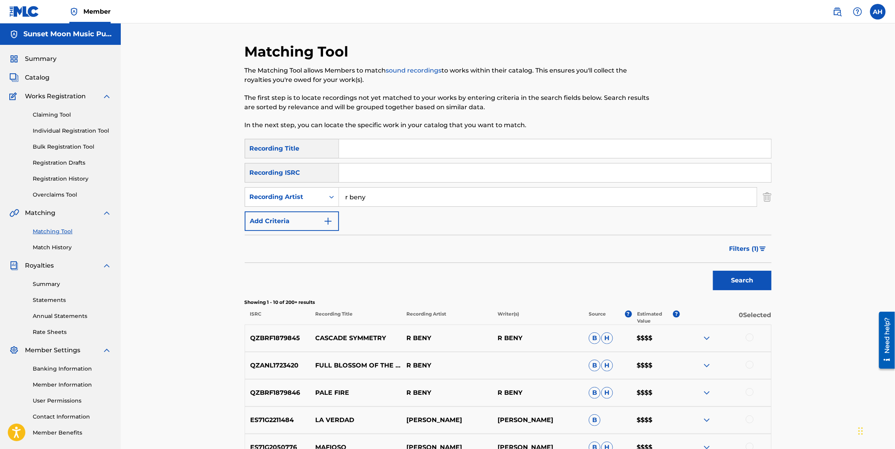
click at [704, 336] on img at bounding box center [706, 337] width 9 height 9
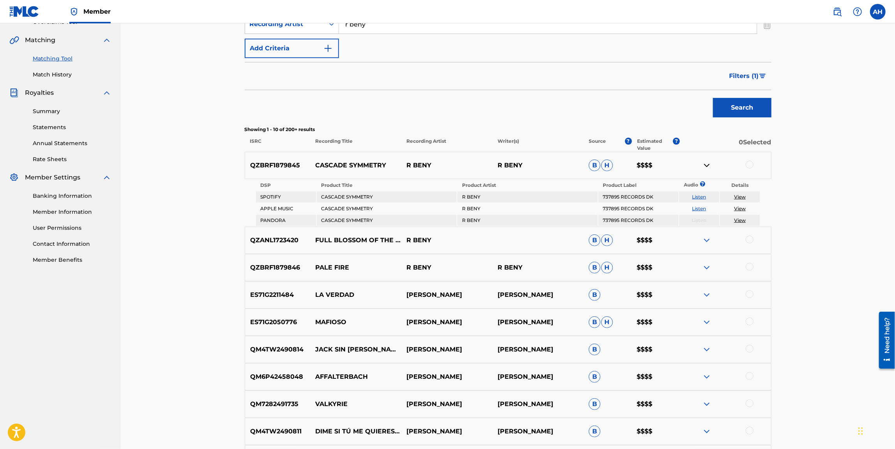
scroll to position [175, 0]
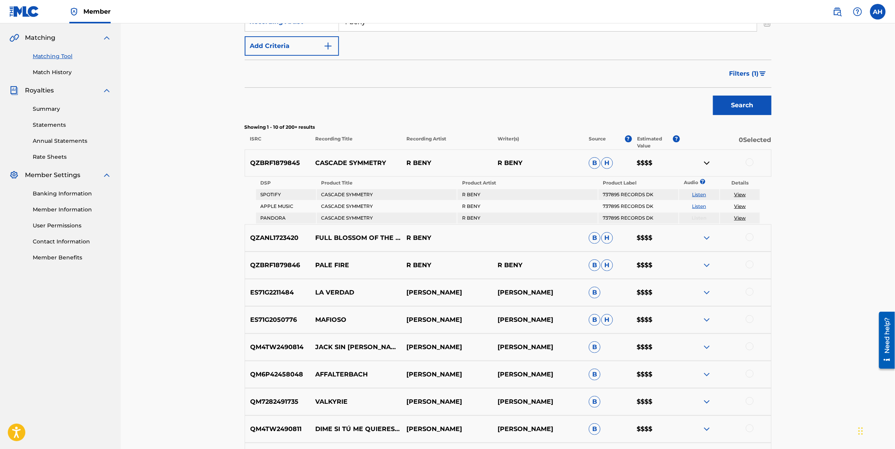
click at [752, 67] on button "Filters ( 1 )" at bounding box center [748, 73] width 47 height 19
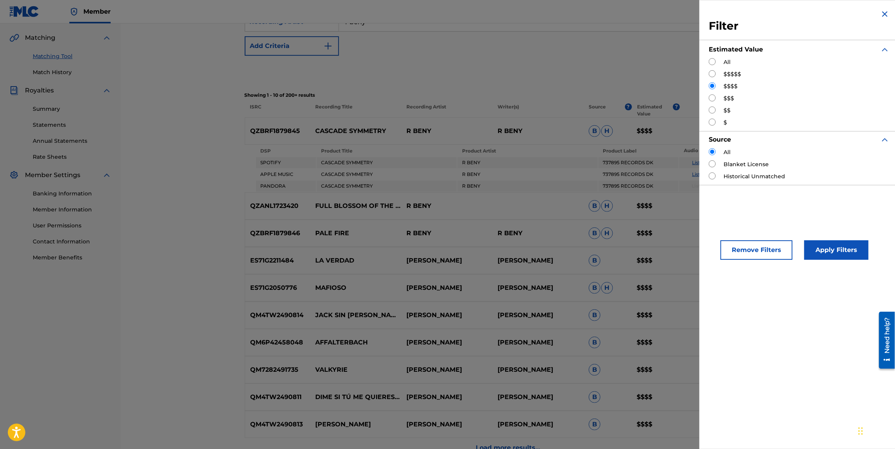
click at [712, 71] on input "Search Form" at bounding box center [712, 73] width 7 height 7
radio input "true"
click at [818, 243] on button "Apply Filters" at bounding box center [836, 249] width 64 height 19
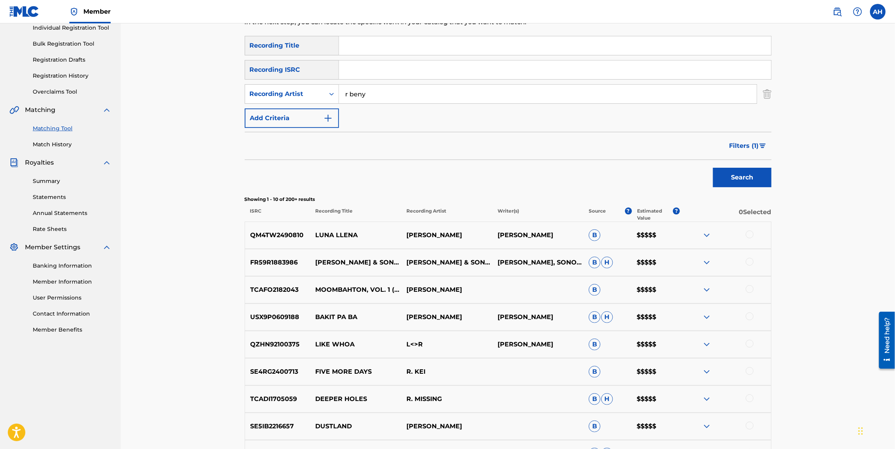
scroll to position [93, 0]
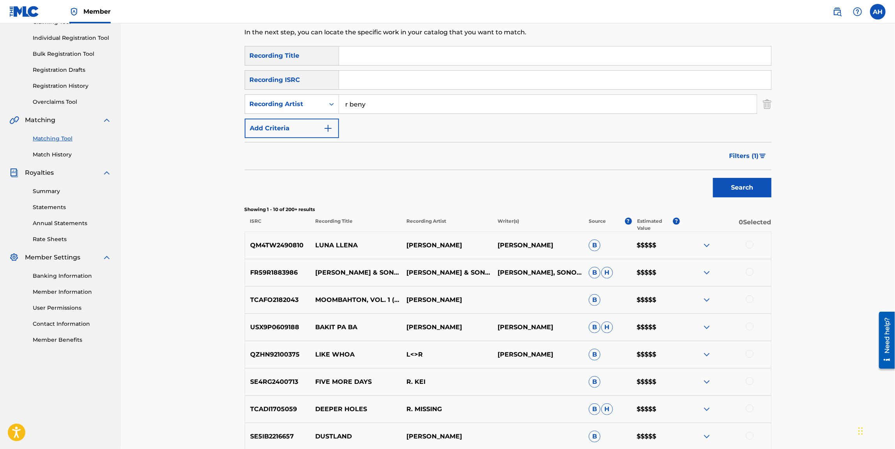
click at [739, 152] on span "Filters ( 1 )" at bounding box center [744, 155] width 30 height 9
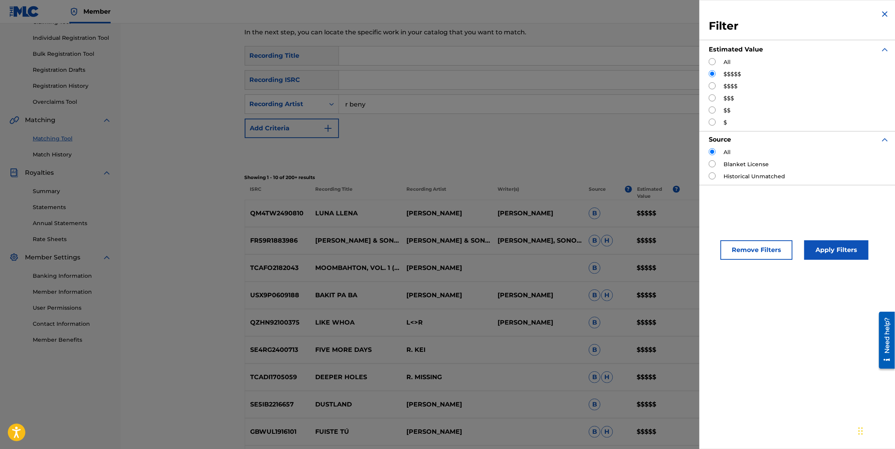
click at [712, 63] on input "Search Form" at bounding box center [712, 61] width 7 height 7
radio input "true"
click at [821, 249] on button "Apply Filters" at bounding box center [836, 249] width 64 height 19
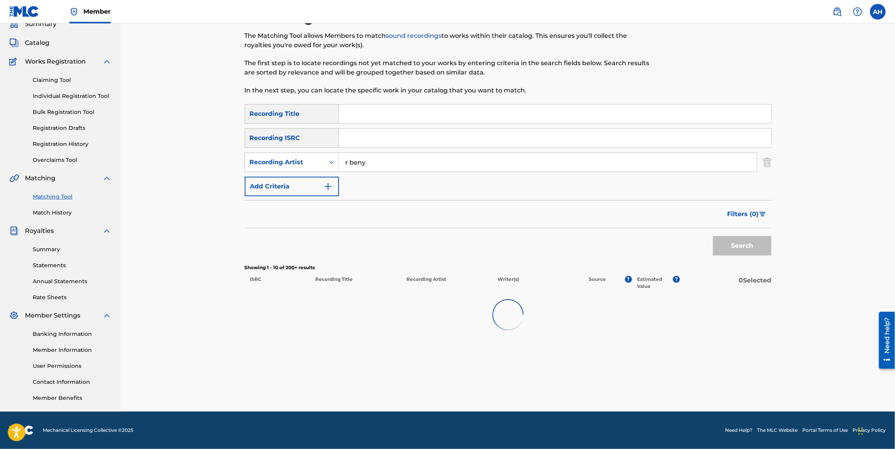
scroll to position [34, 0]
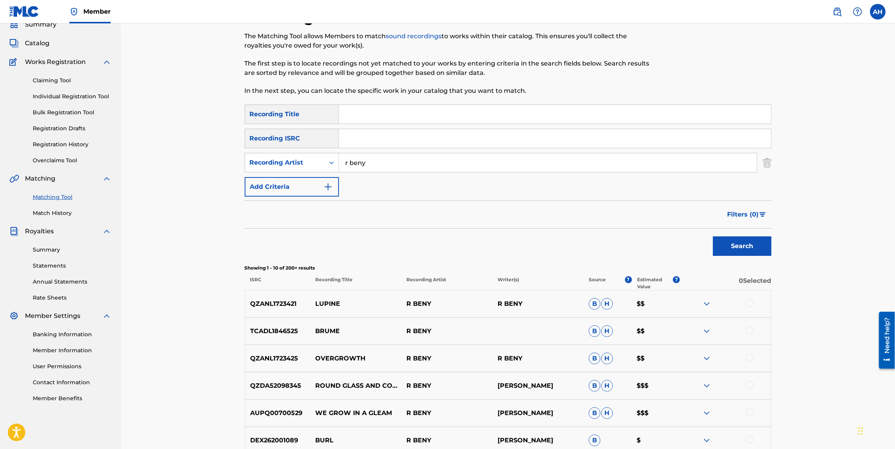
click at [706, 300] on img at bounding box center [706, 303] width 9 height 9
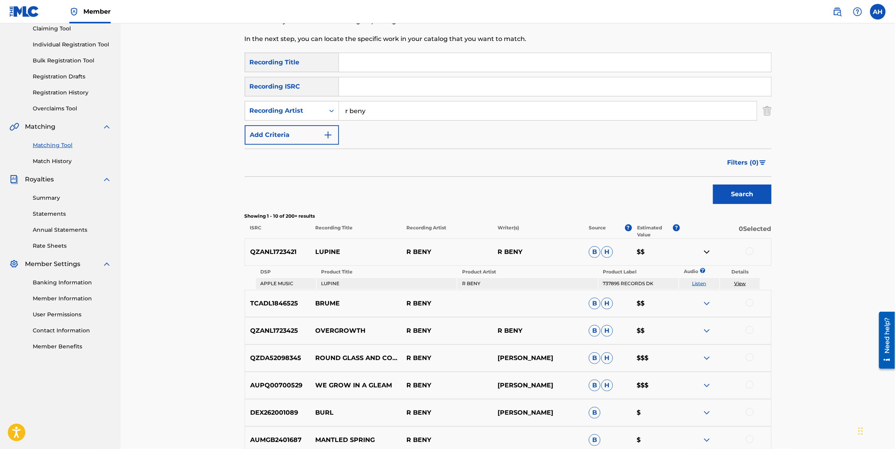
scroll to position [93, 0]
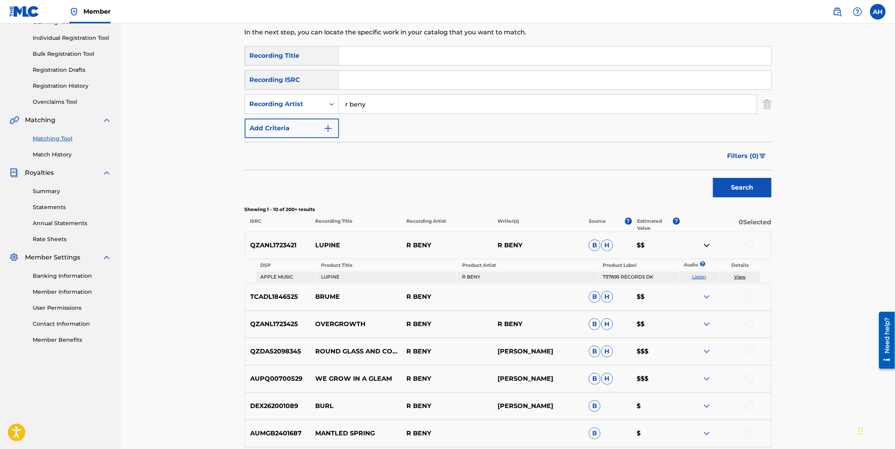
click at [706, 294] on img at bounding box center [706, 296] width 9 height 9
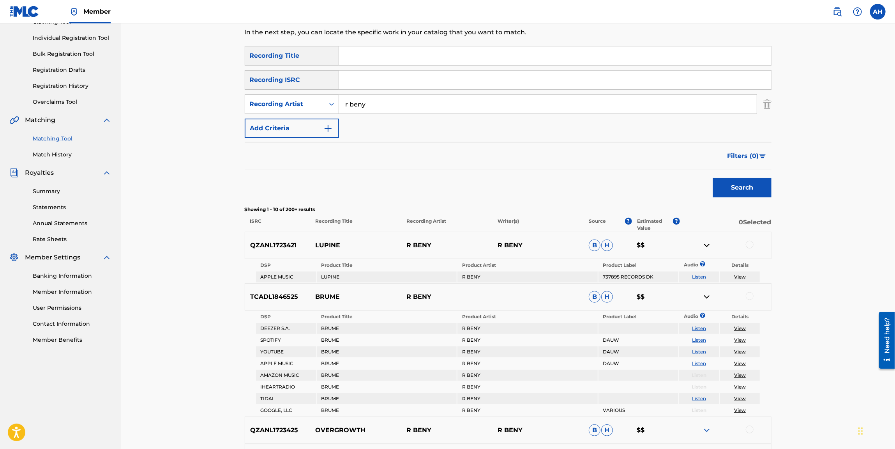
click at [706, 297] on img at bounding box center [706, 296] width 9 height 9
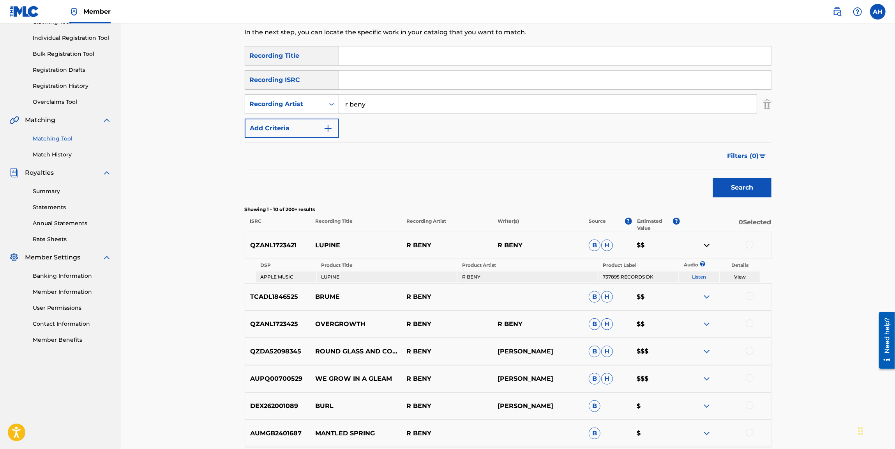
click at [708, 380] on img at bounding box center [706, 378] width 9 height 9
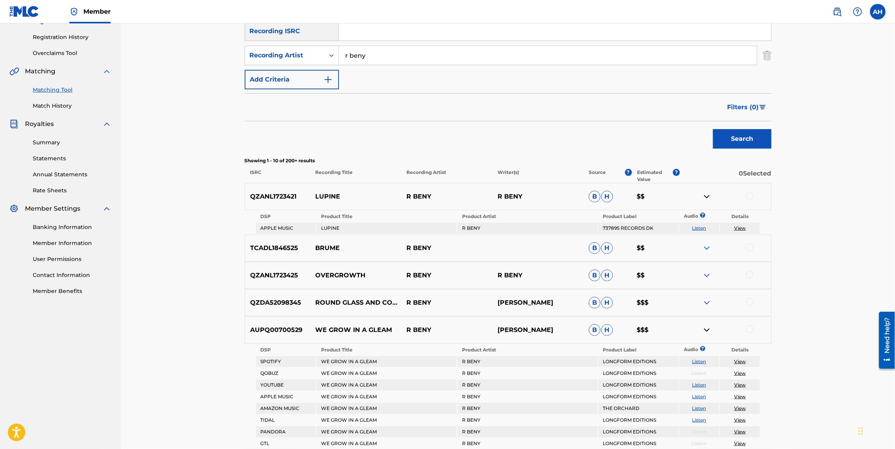
scroll to position [151, 0]
